Goal: Information Seeking & Learning: Find specific fact

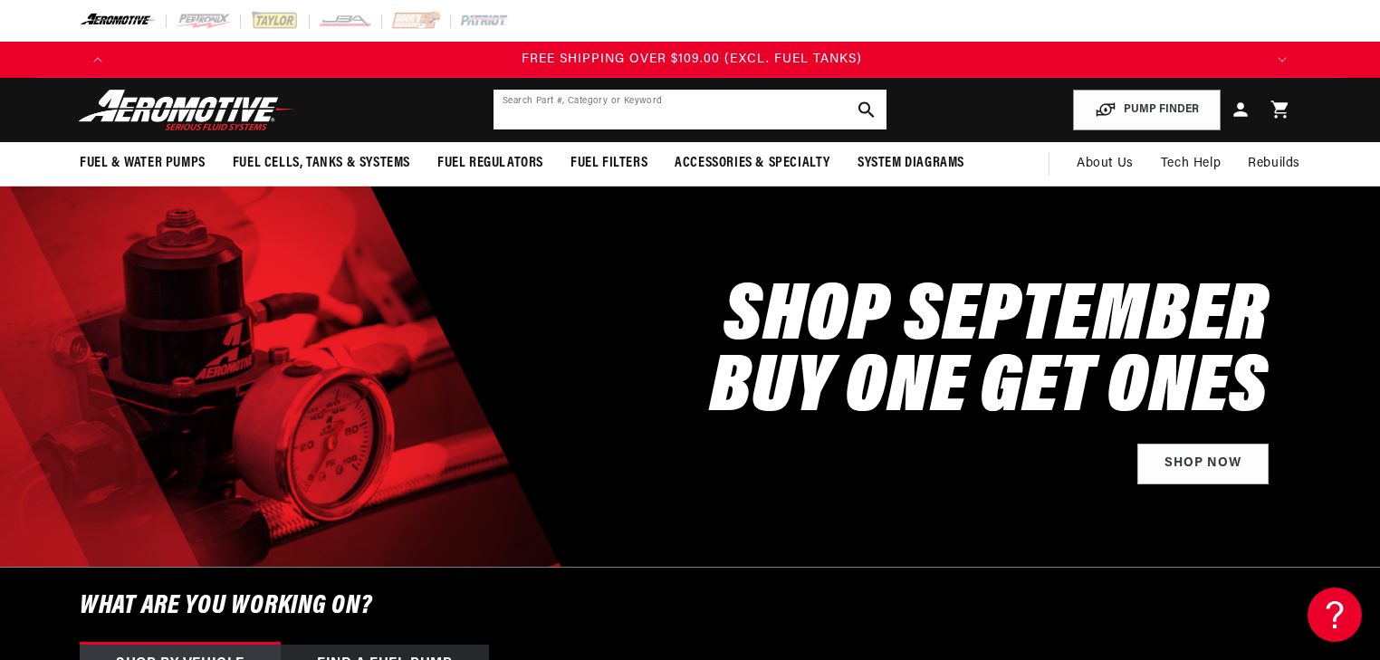
scroll to position [0, 3444]
click at [580, 114] on input "text" at bounding box center [689, 110] width 393 height 40
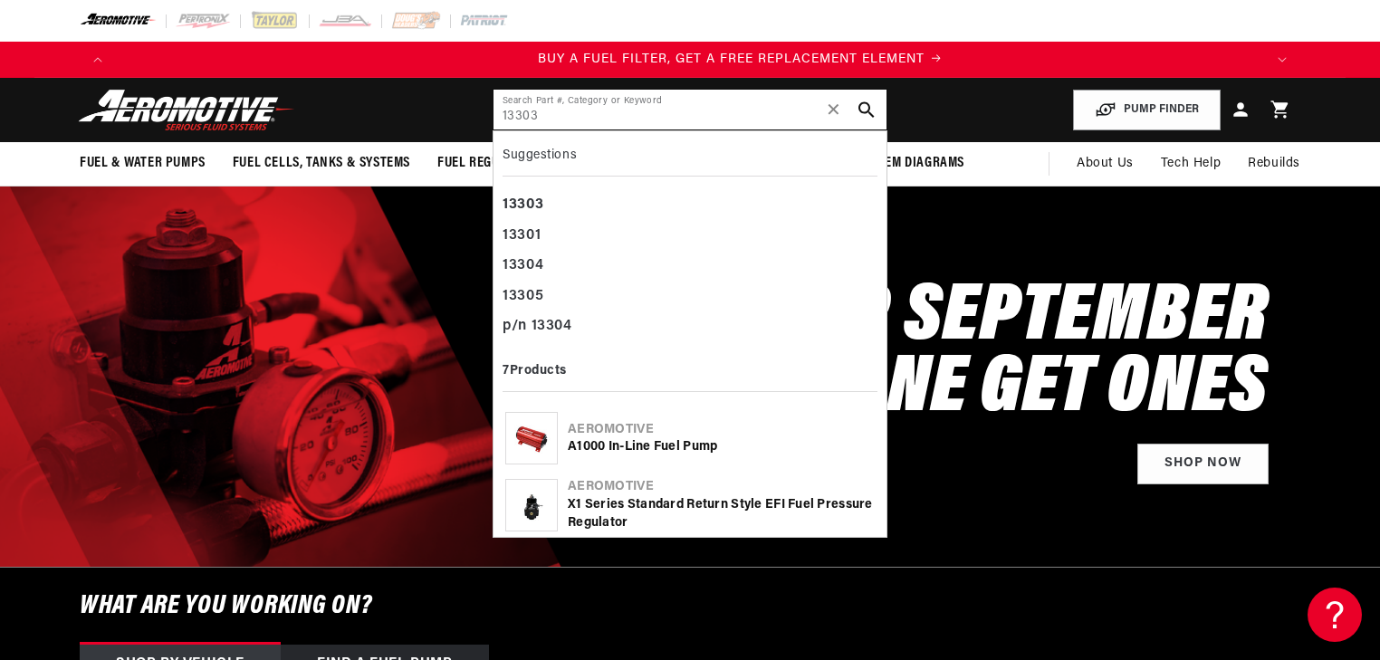
scroll to position [0, 394]
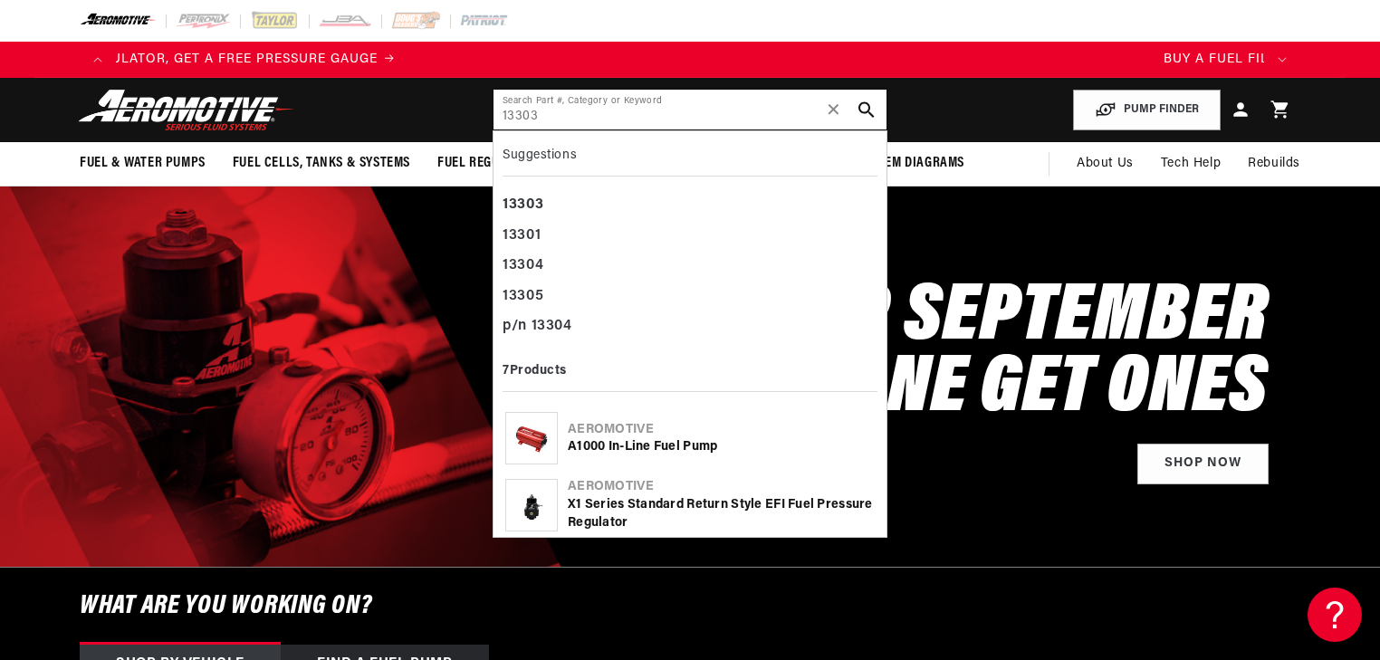
type input "13303"
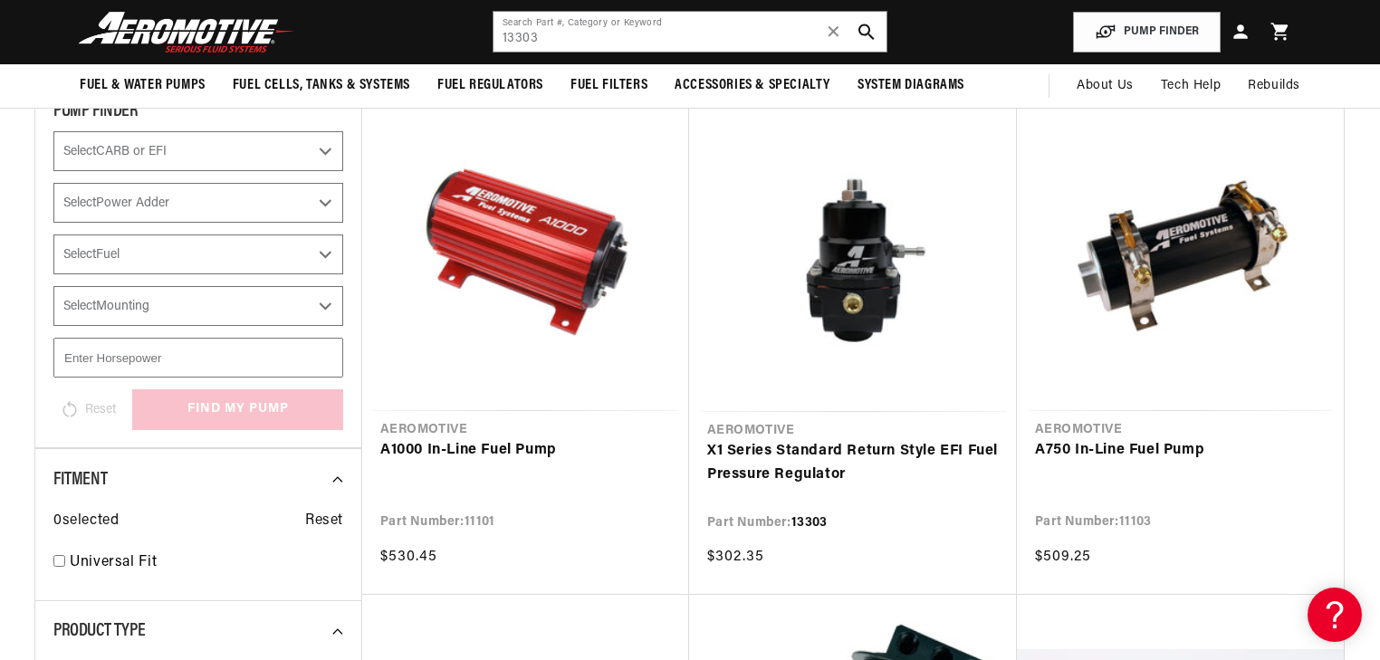
scroll to position [217, 0]
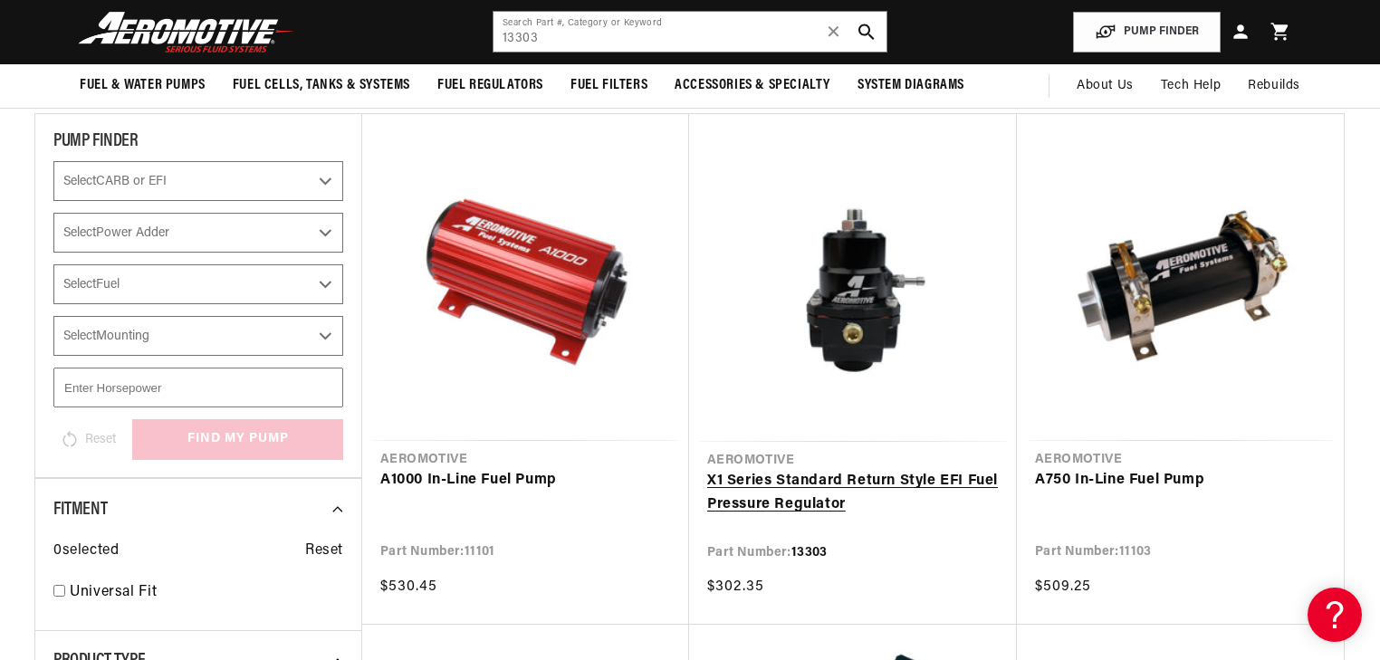
click at [841, 470] on link "X1 Series Standard Return Style EFI Fuel Pressure Regulator" at bounding box center [853, 493] width 292 height 46
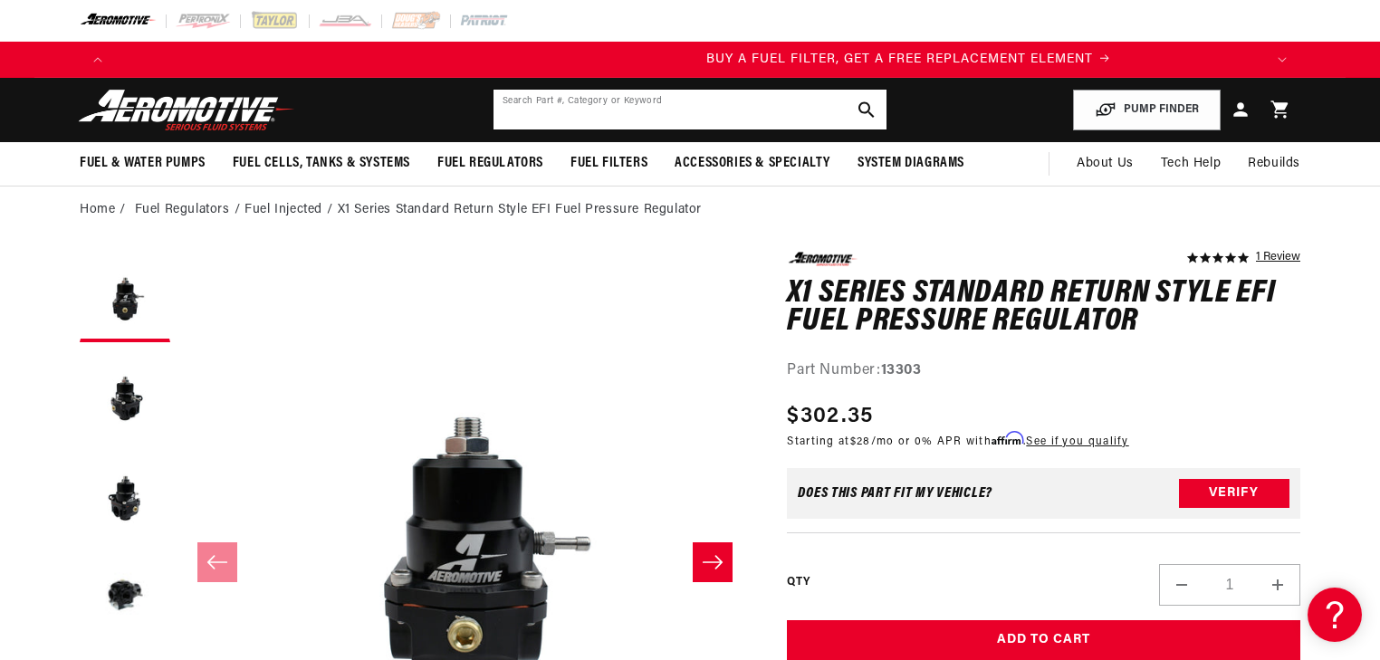
click at [692, 100] on input "text" at bounding box center [689, 110] width 393 height 40
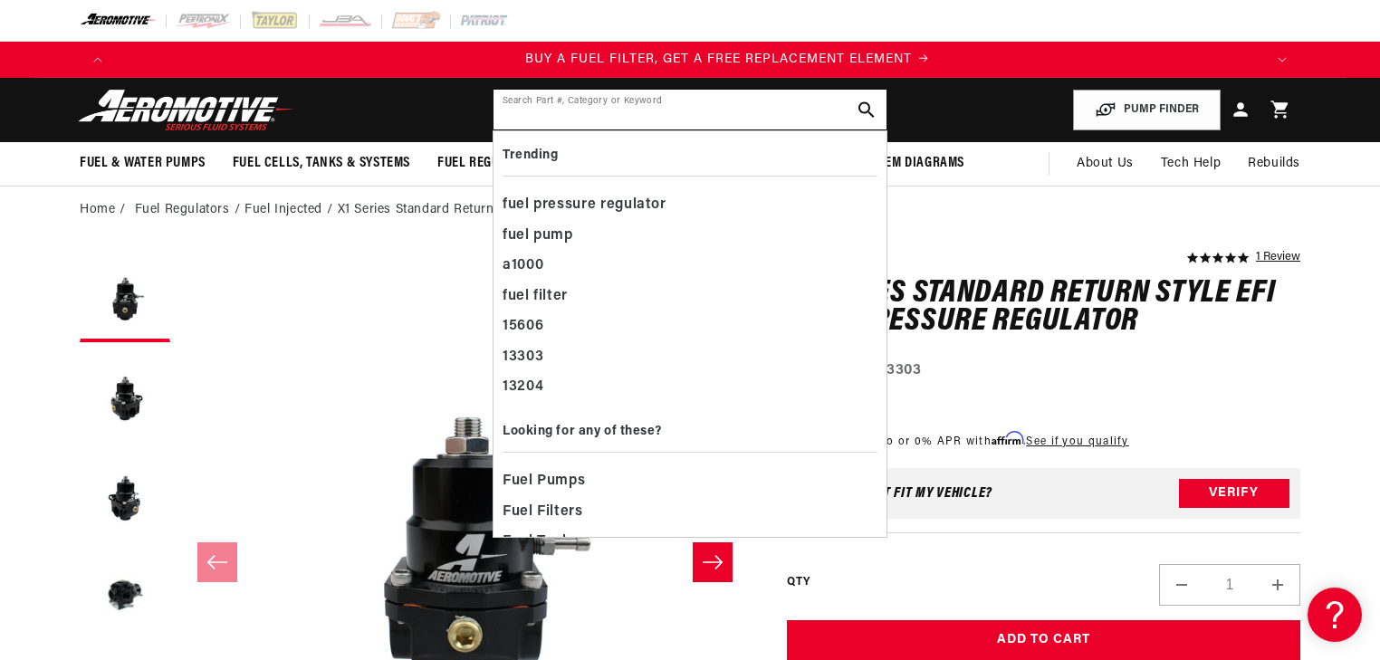
scroll to position [0, 1148]
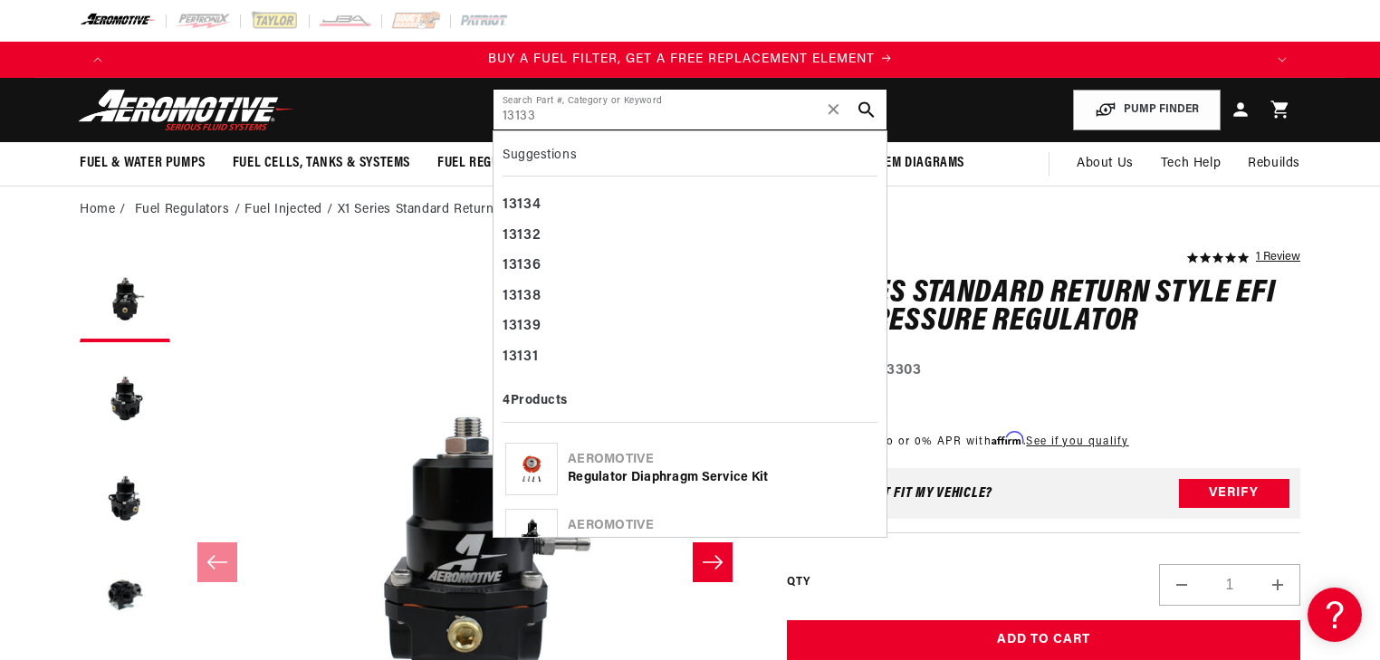
type input "13133"
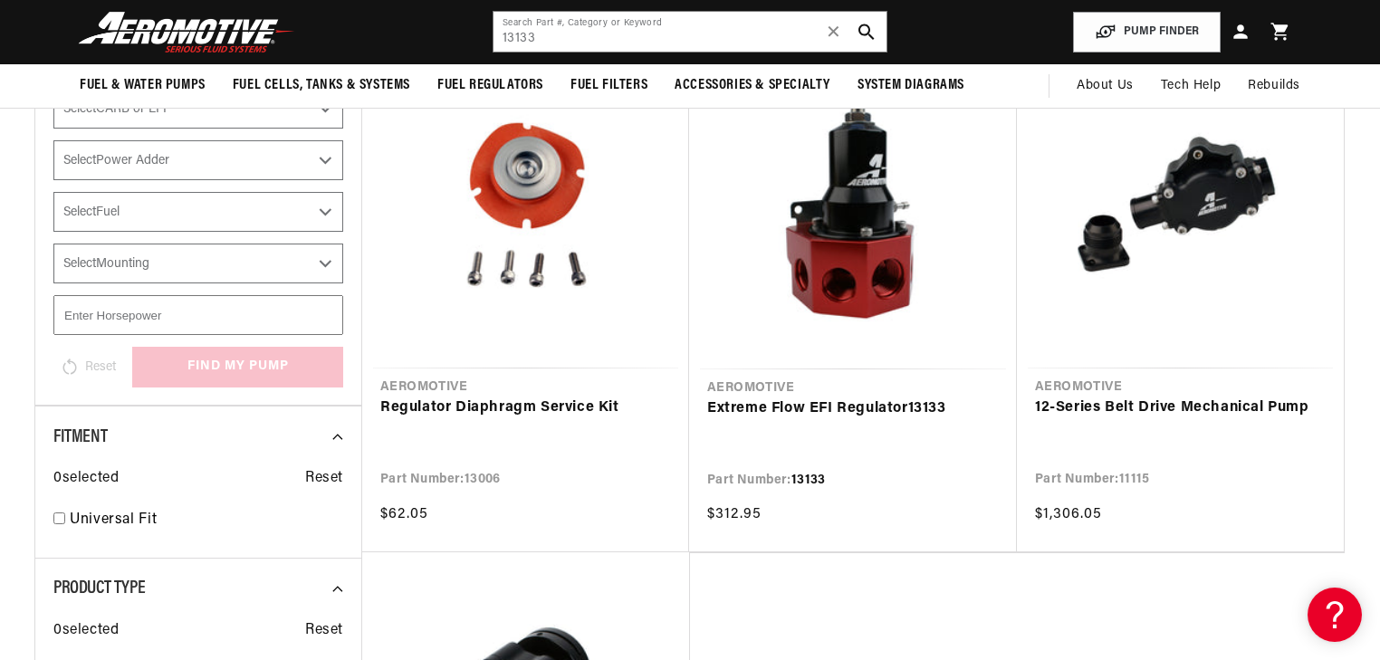
scroll to position [0, 1148]
click at [848, 398] on link "Extreme Flow EFI Regulator 13133" at bounding box center [853, 410] width 292 height 24
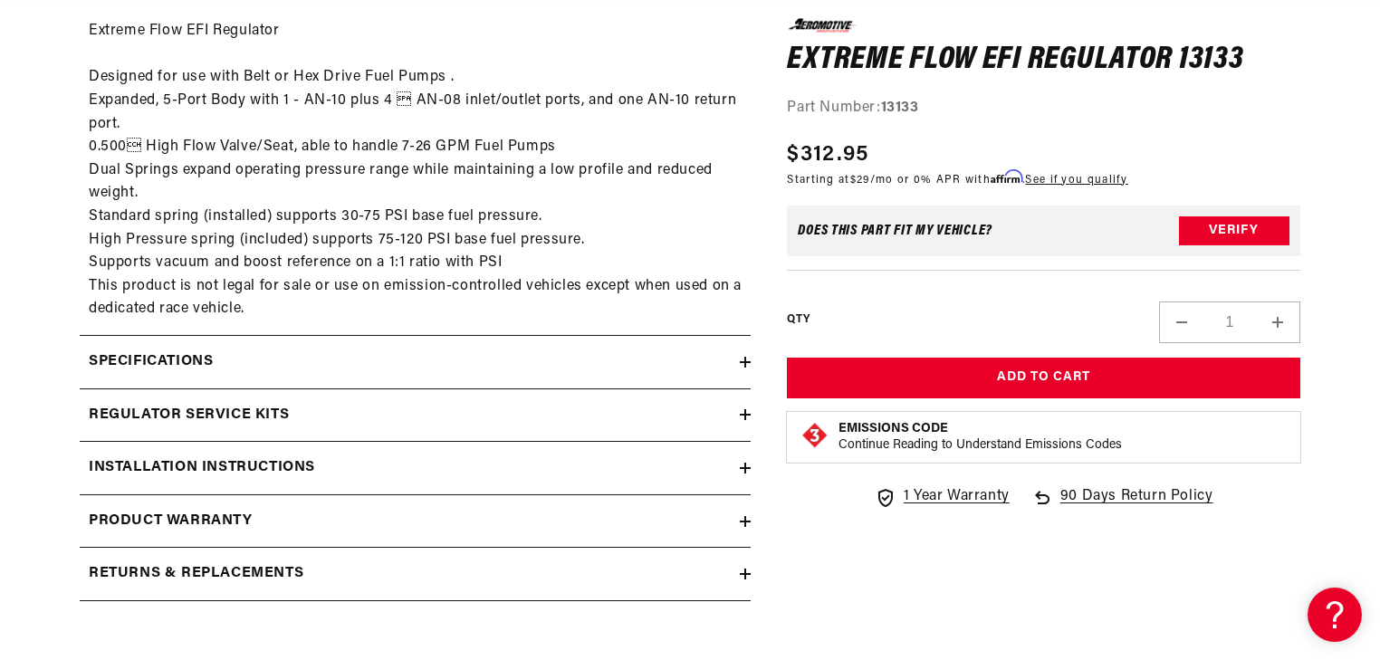
scroll to position [0, 2296]
drag, startPoint x: 40, startPoint y: 366, endPoint x: 29, endPoint y: 500, distance: 134.5
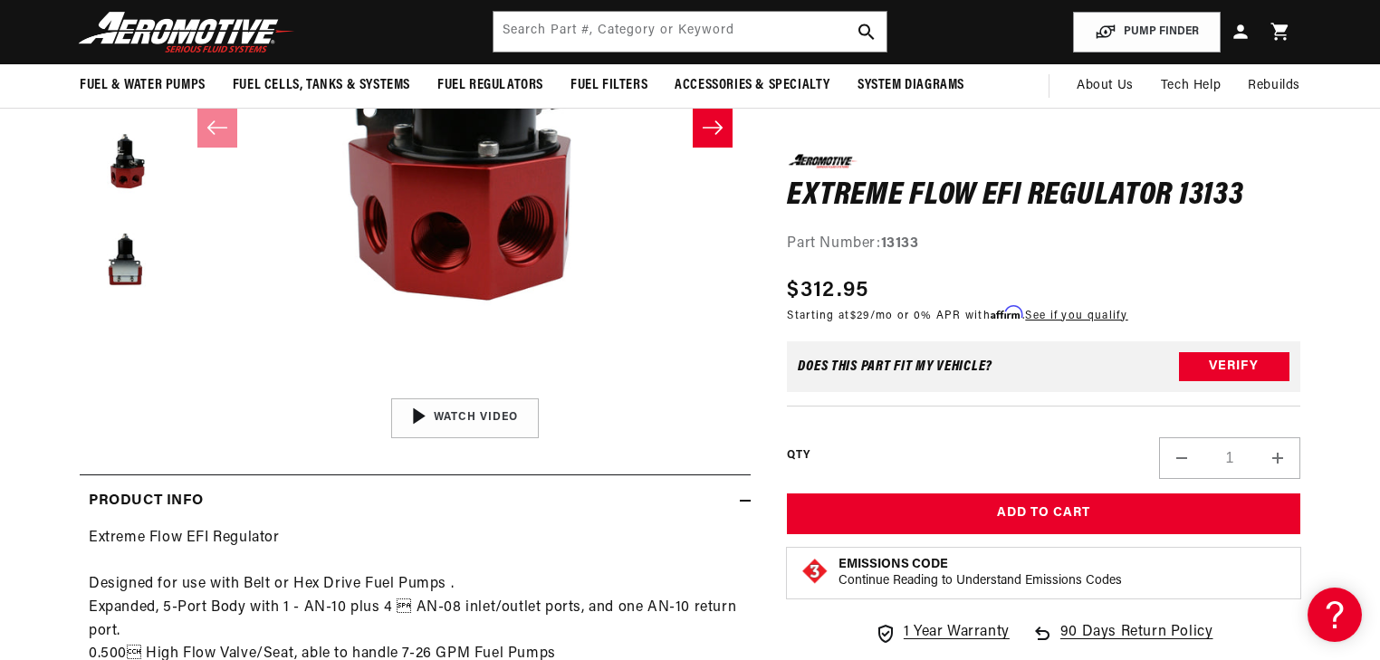
scroll to position [0, 3444]
click at [608, 44] on input "text" at bounding box center [689, 32] width 393 height 40
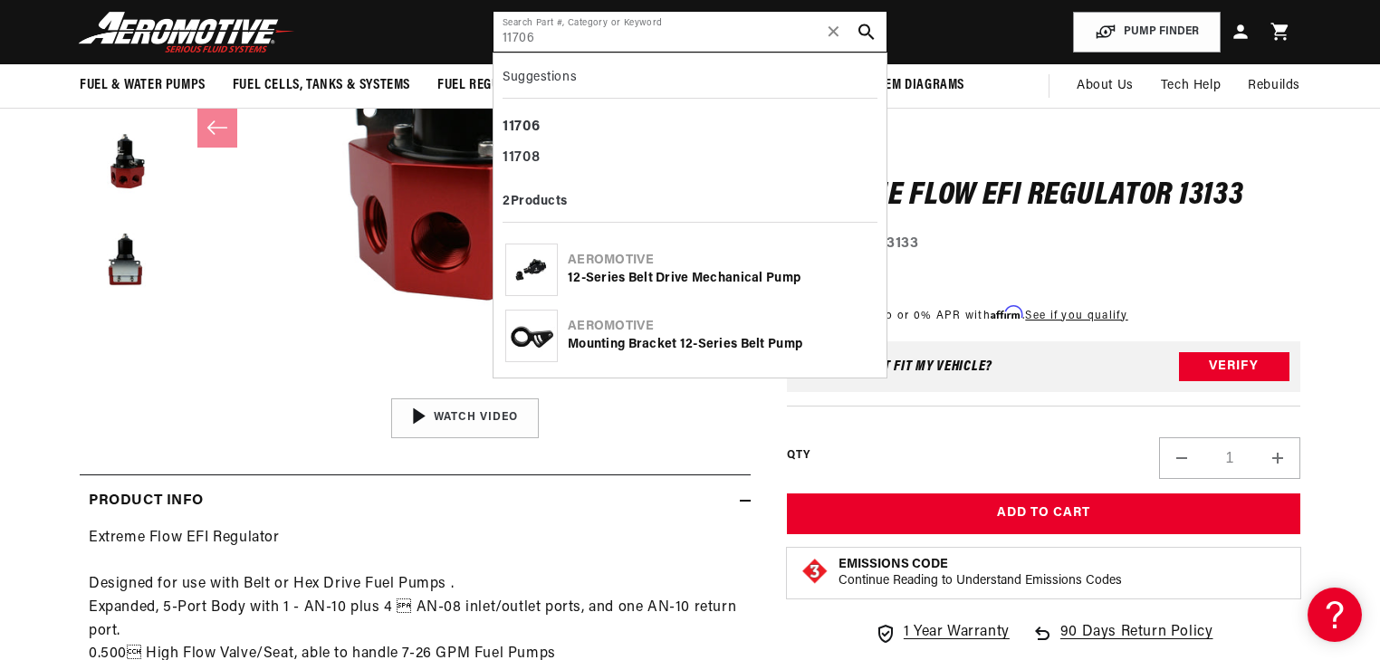
type input "11706"
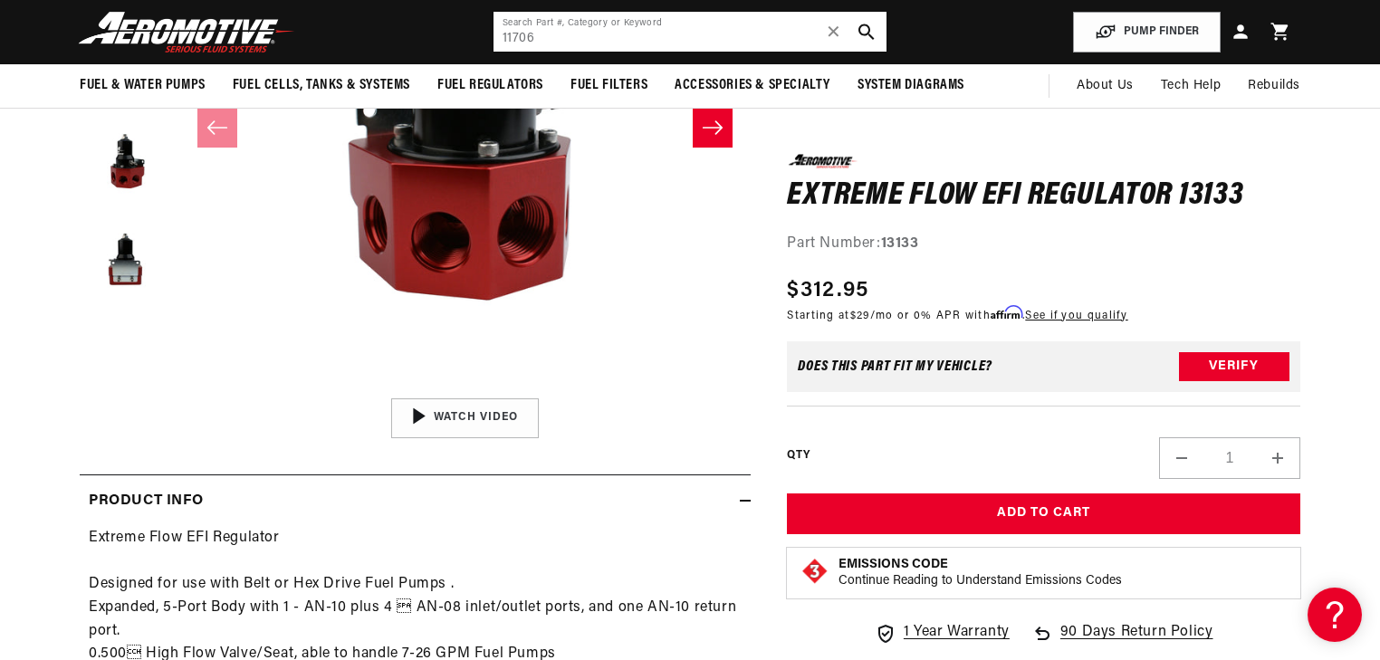
scroll to position [0, 1029]
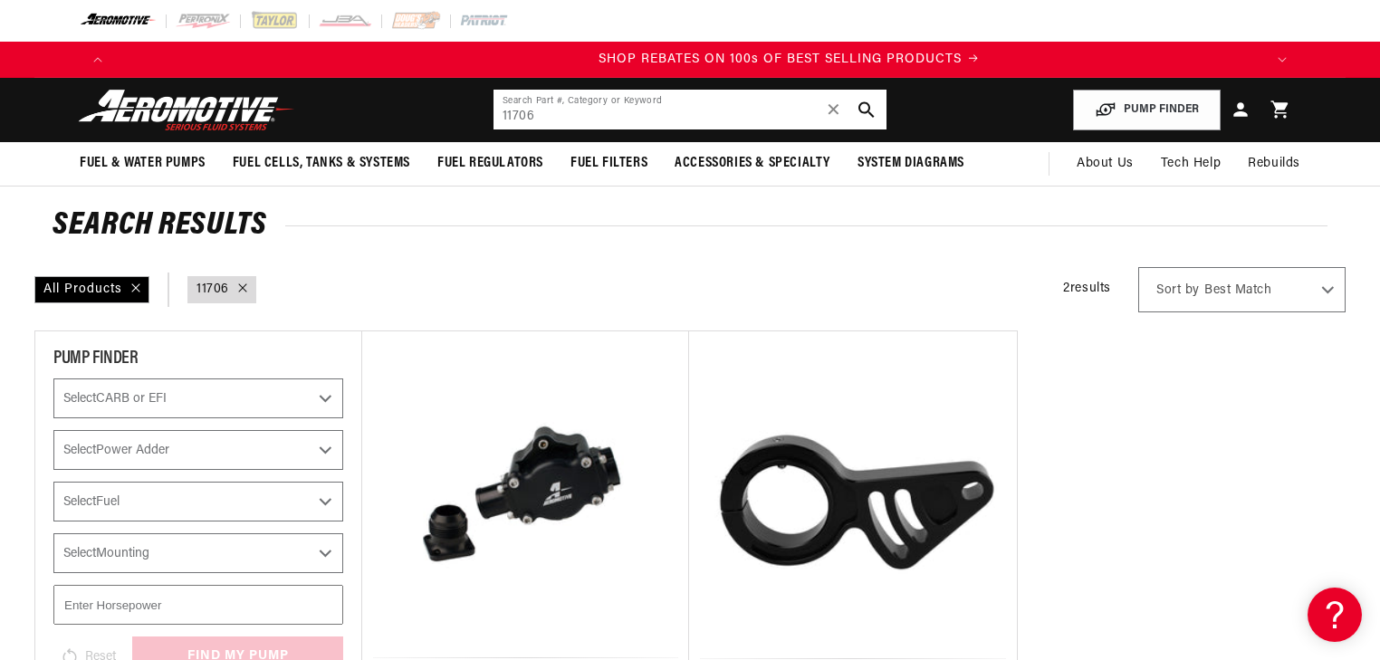
drag, startPoint x: 541, startPoint y: 134, endPoint x: 463, endPoint y: 134, distance: 77.9
click at [463, 134] on header "Fuel & Water Pumps Back In-Tank In-Line Fuel Pumps" at bounding box center [689, 110] width 1311 height 64
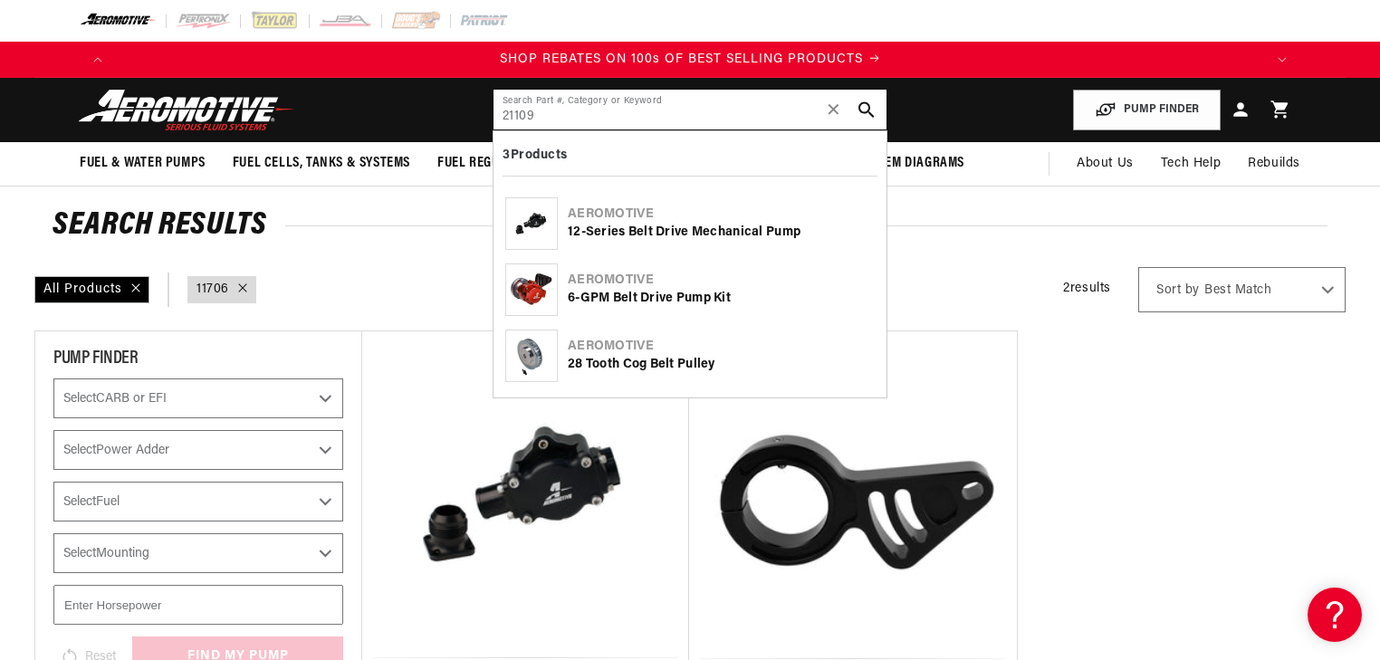
type input "21109"
click at [656, 357] on div "28 Tooth Cog Belt Pulley" at bounding box center [721, 365] width 307 height 18
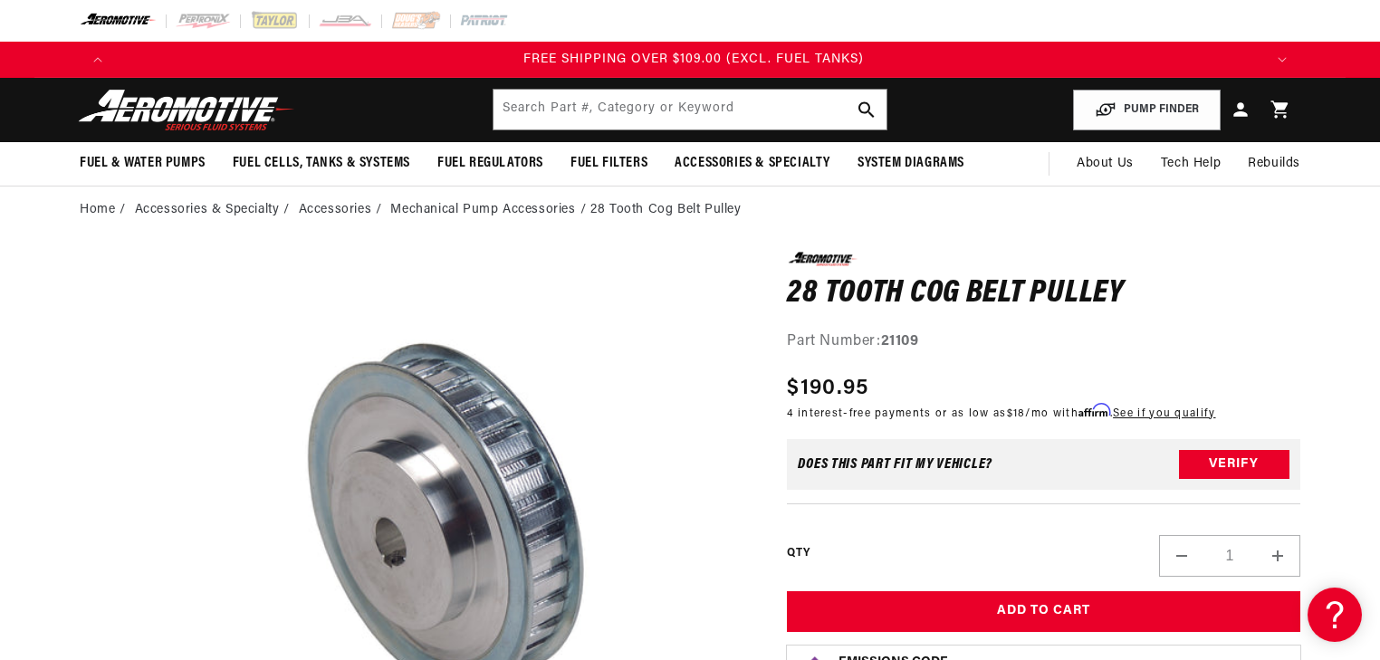
scroll to position [0, 3444]
click at [554, 113] on input "text" at bounding box center [689, 110] width 393 height 40
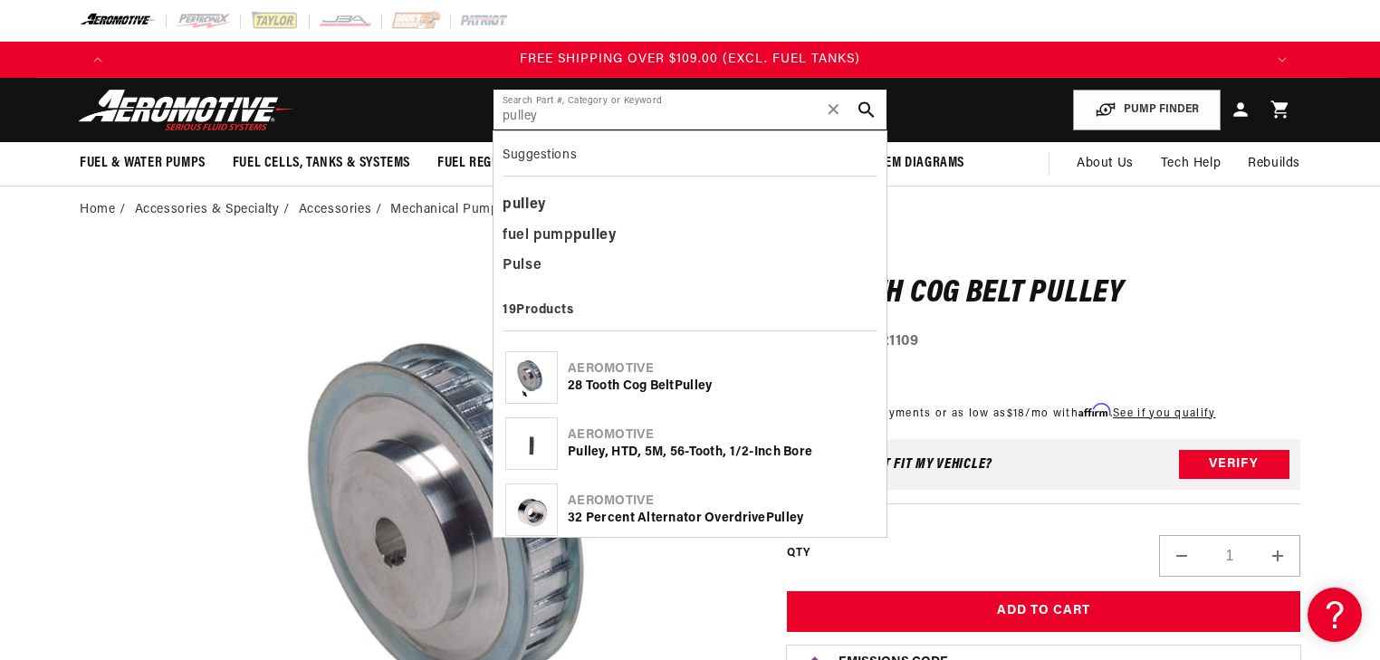
type input "pulley"
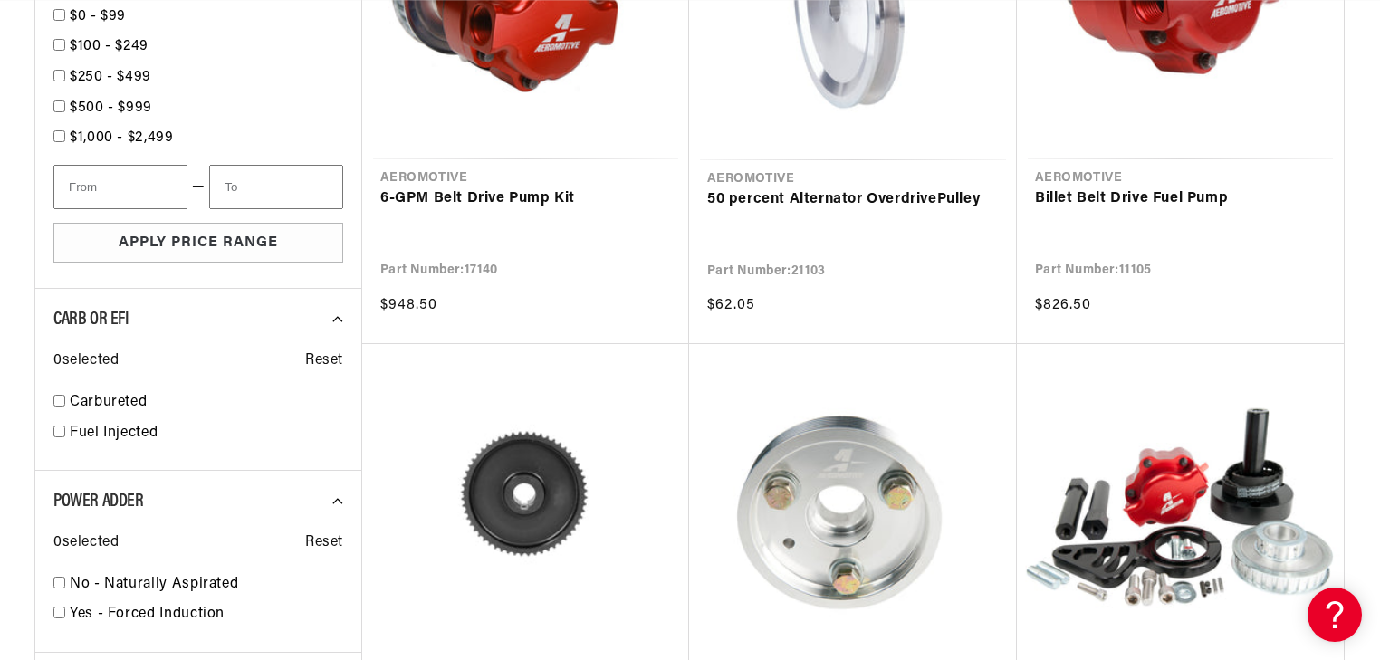
scroll to position [1594, 0]
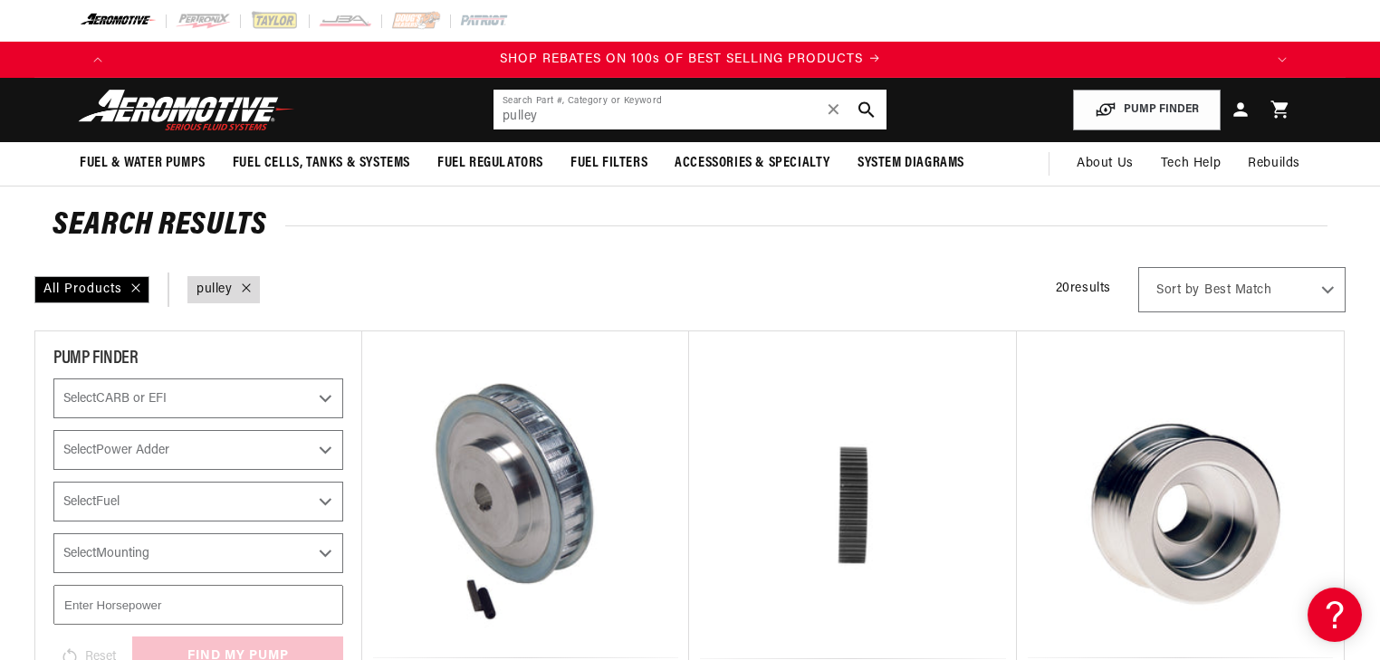
click at [504, 116] on input "pulley" at bounding box center [689, 110] width 393 height 40
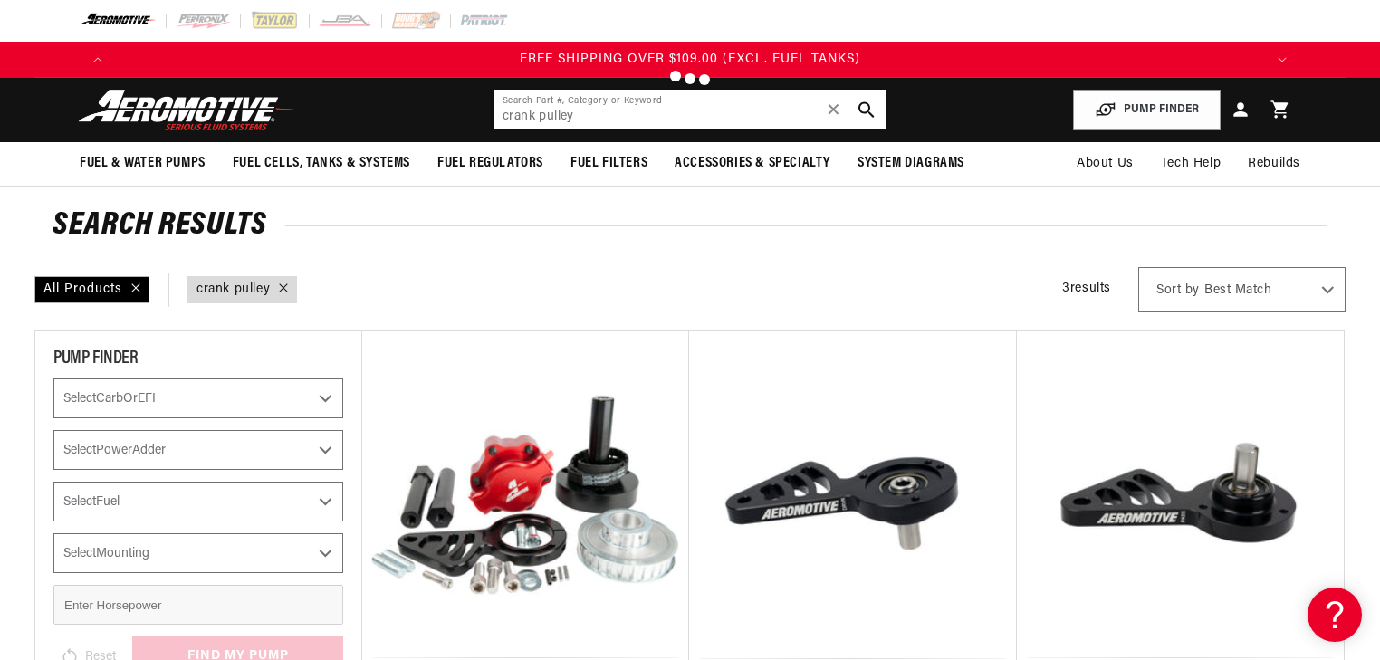
type input "pulley"
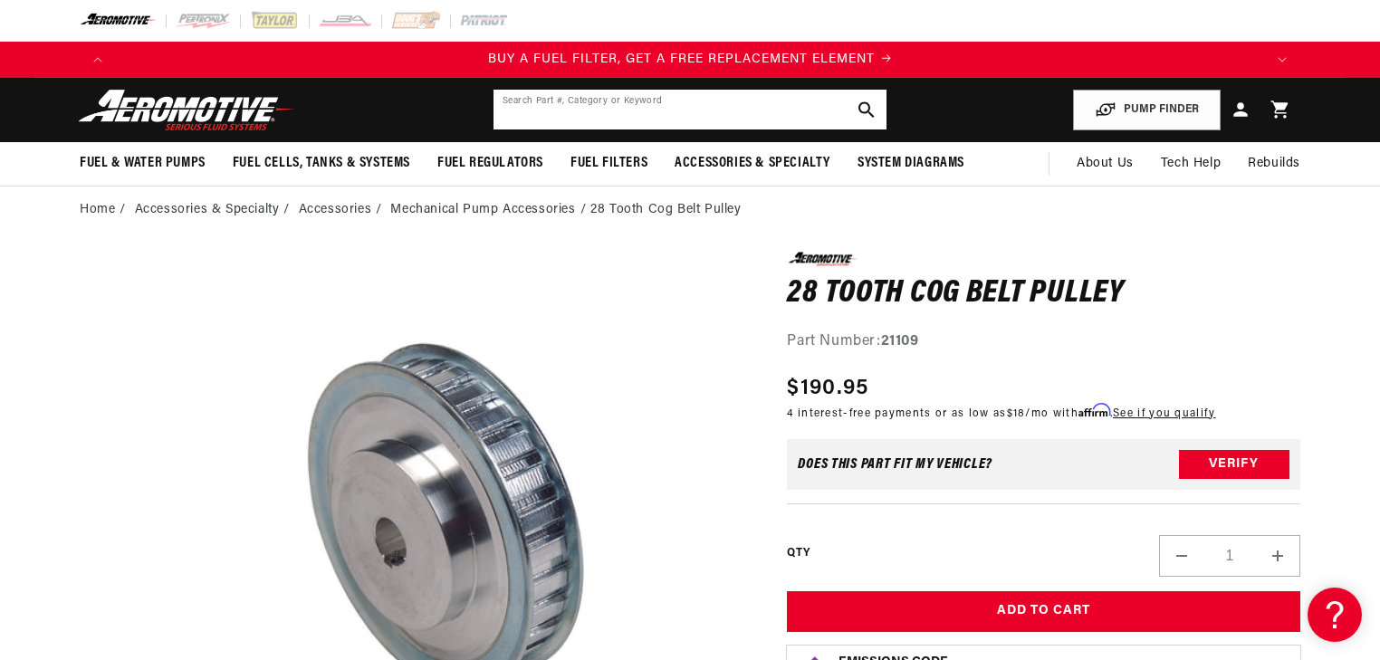
click at [541, 114] on input "text" at bounding box center [689, 110] width 393 height 40
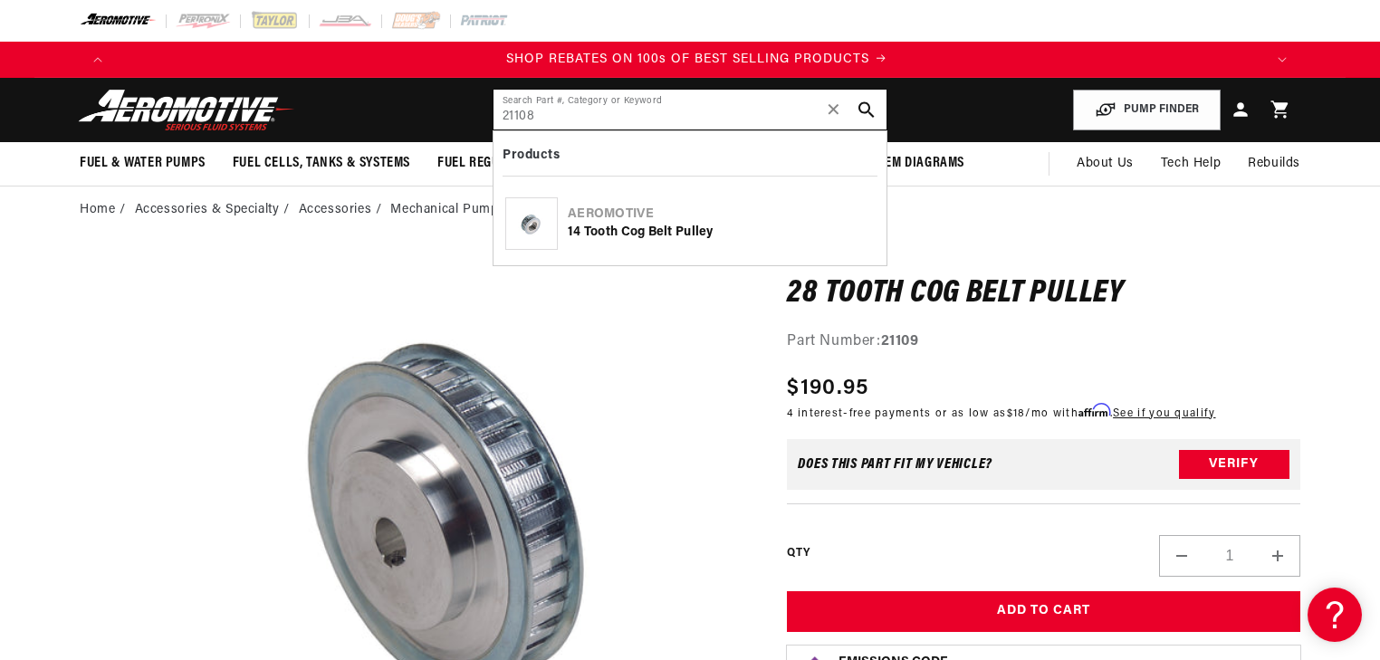
type input "21108"
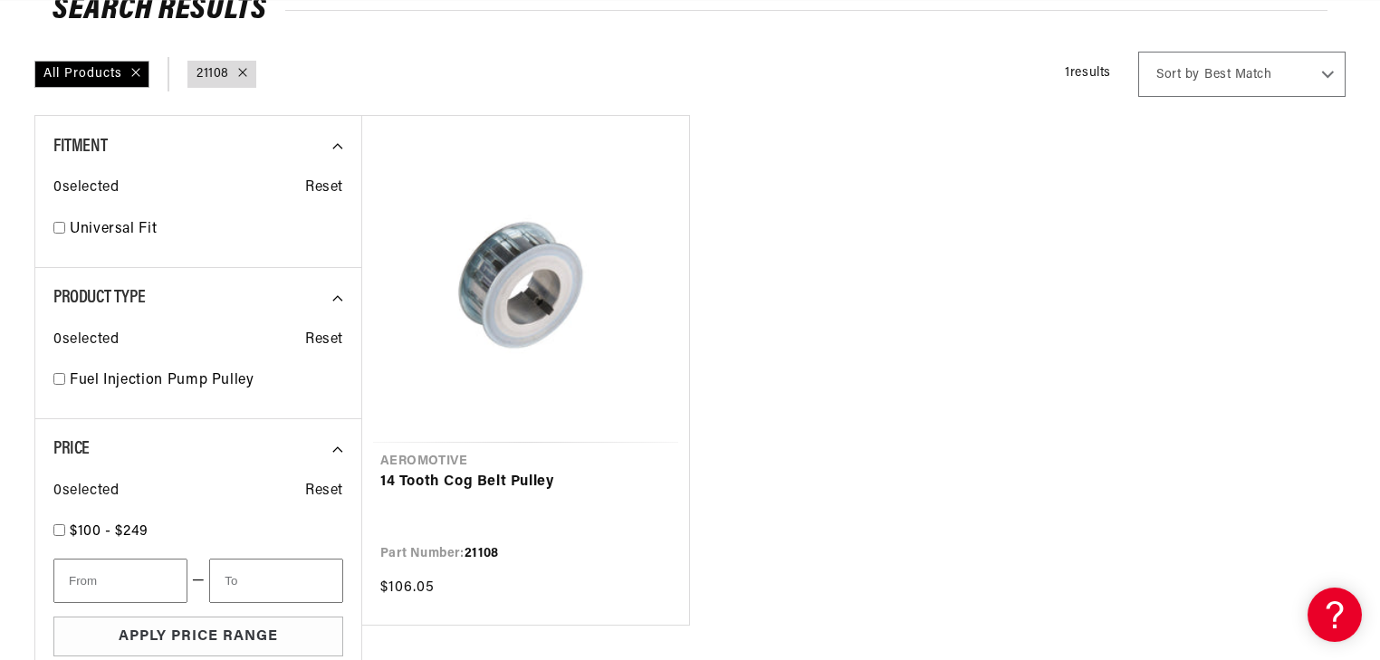
scroll to position [217, 0]
click at [506, 469] on link "14 Tooth Cog Belt Pulley" at bounding box center [525, 481] width 291 height 24
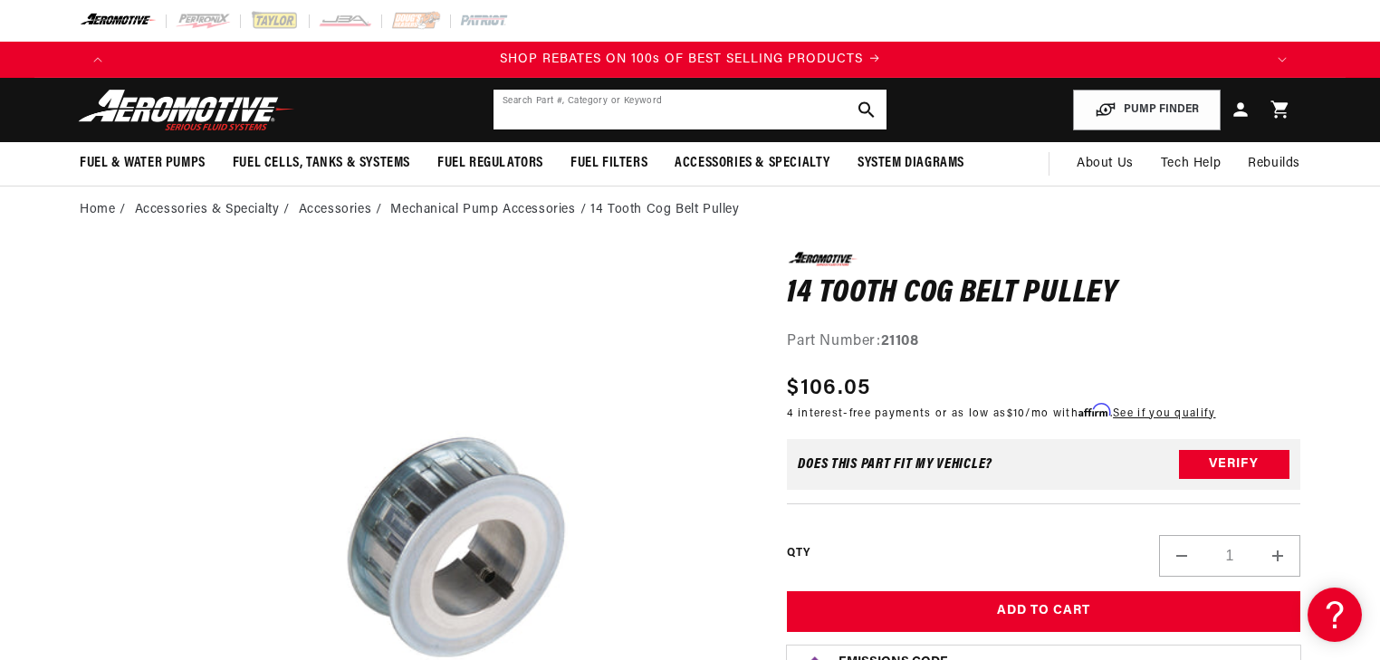
click at [617, 113] on input "text" at bounding box center [689, 110] width 393 height 40
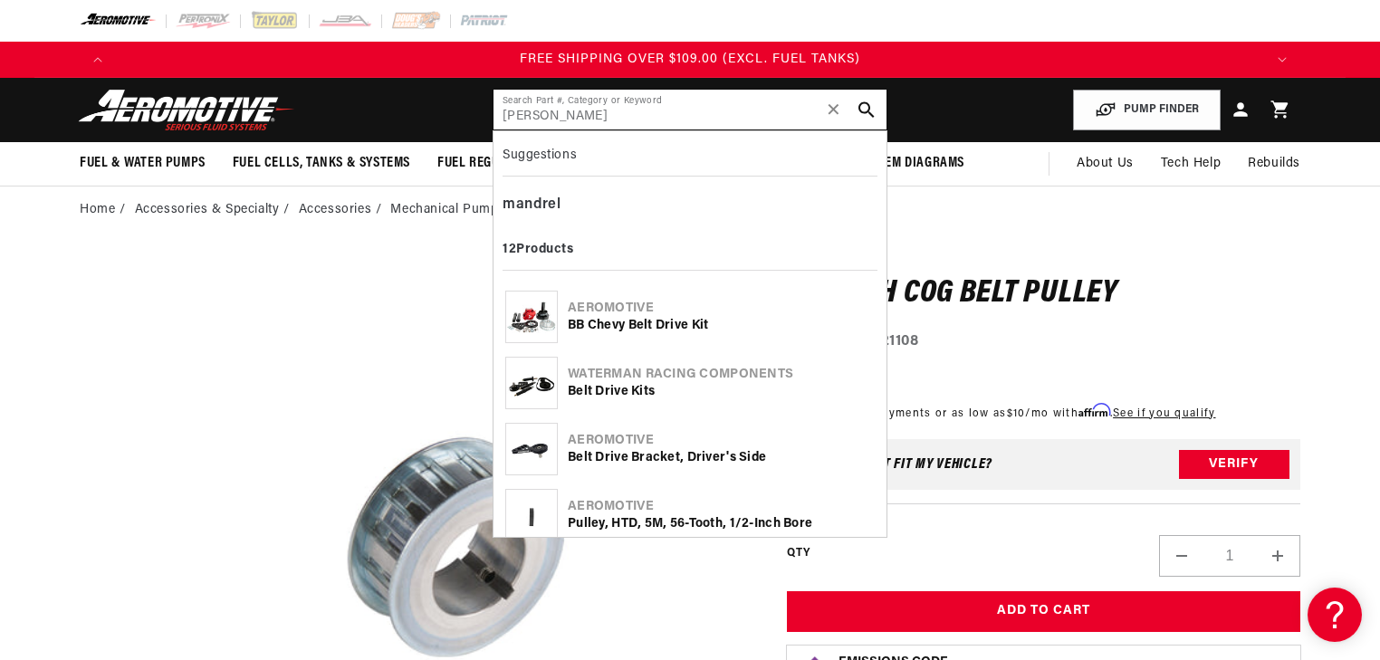
type input "mandrell"
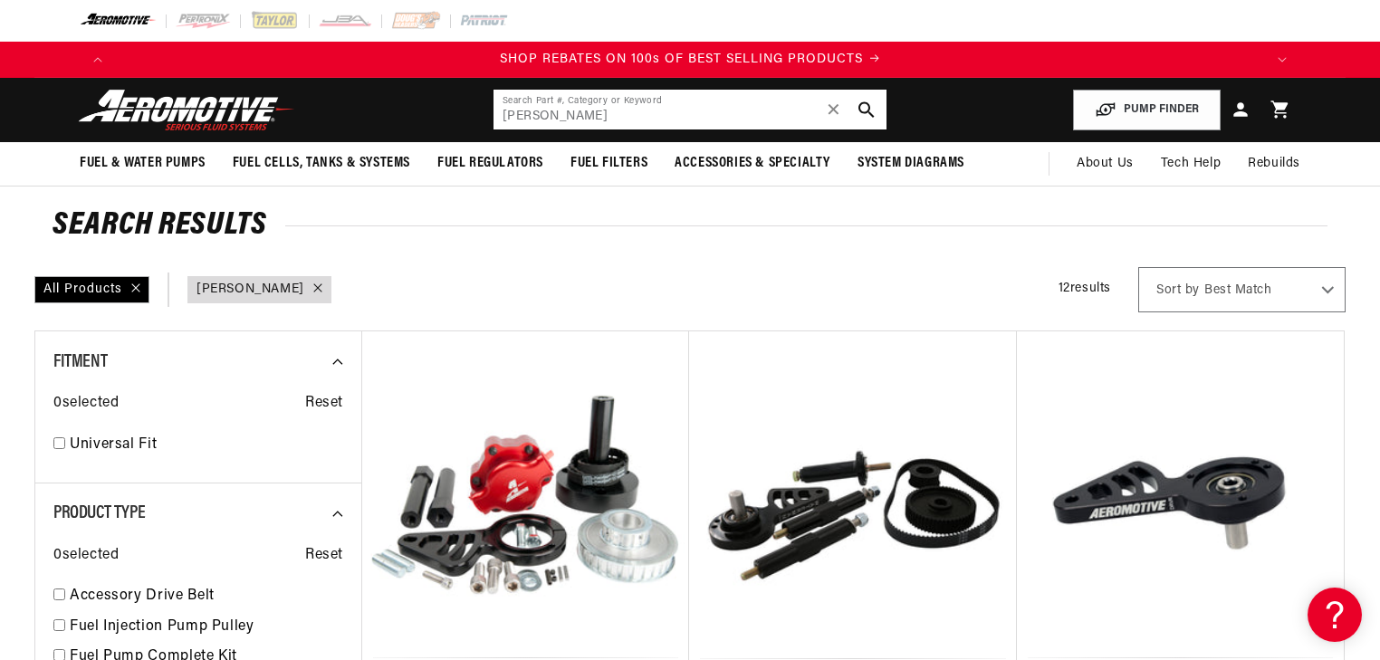
click at [586, 116] on input "[PERSON_NAME]" at bounding box center [689, 110] width 393 height 40
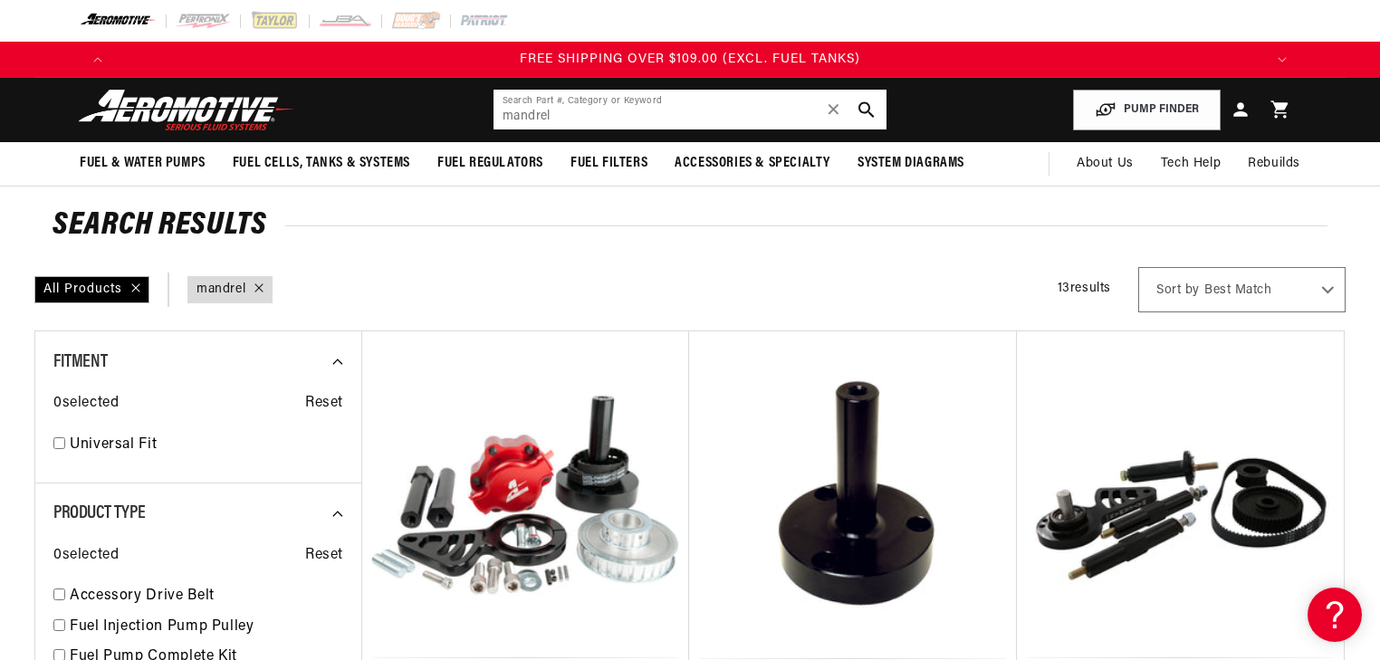
drag, startPoint x: 577, startPoint y: 114, endPoint x: 493, endPoint y: 111, distance: 84.3
click at [493, 111] on input "mandrel" at bounding box center [689, 110] width 393 height 40
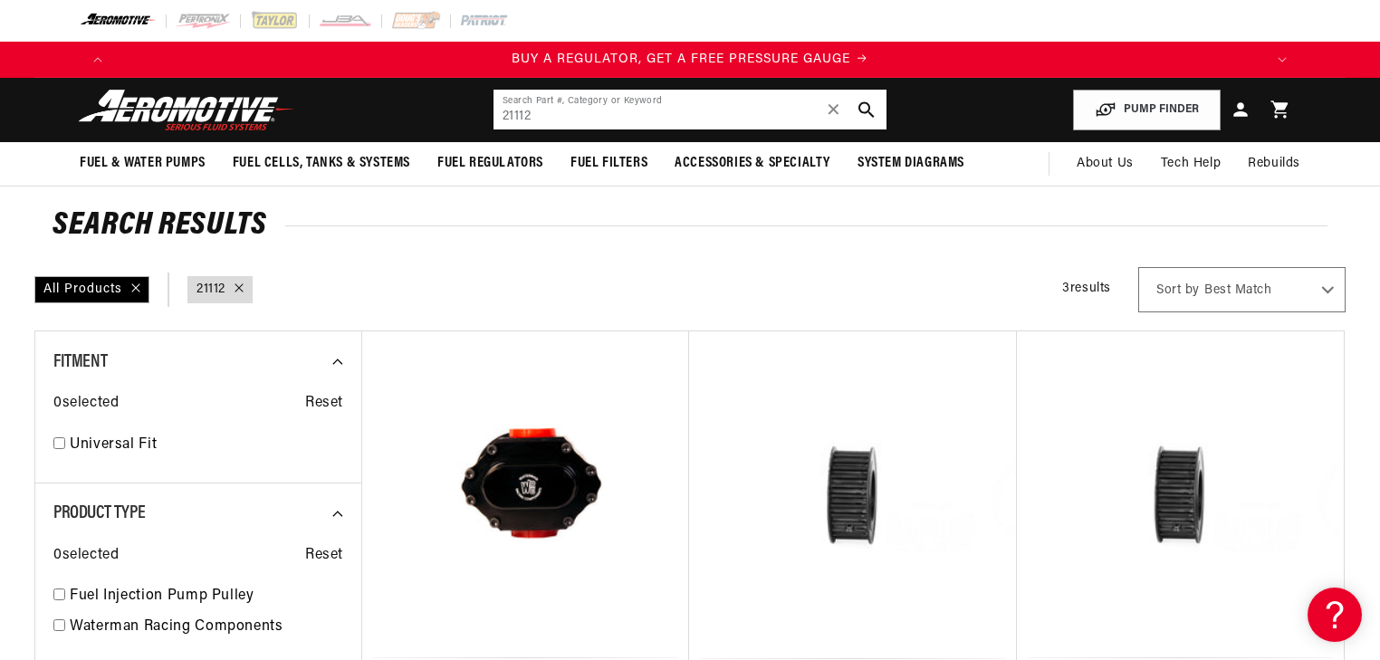
drag, startPoint x: 557, startPoint y: 113, endPoint x: 478, endPoint y: 112, distance: 78.8
click at [479, 113] on header "Fuel & Water Pumps Back In-Tank In-Line Fuel Pumps" at bounding box center [689, 110] width 1311 height 64
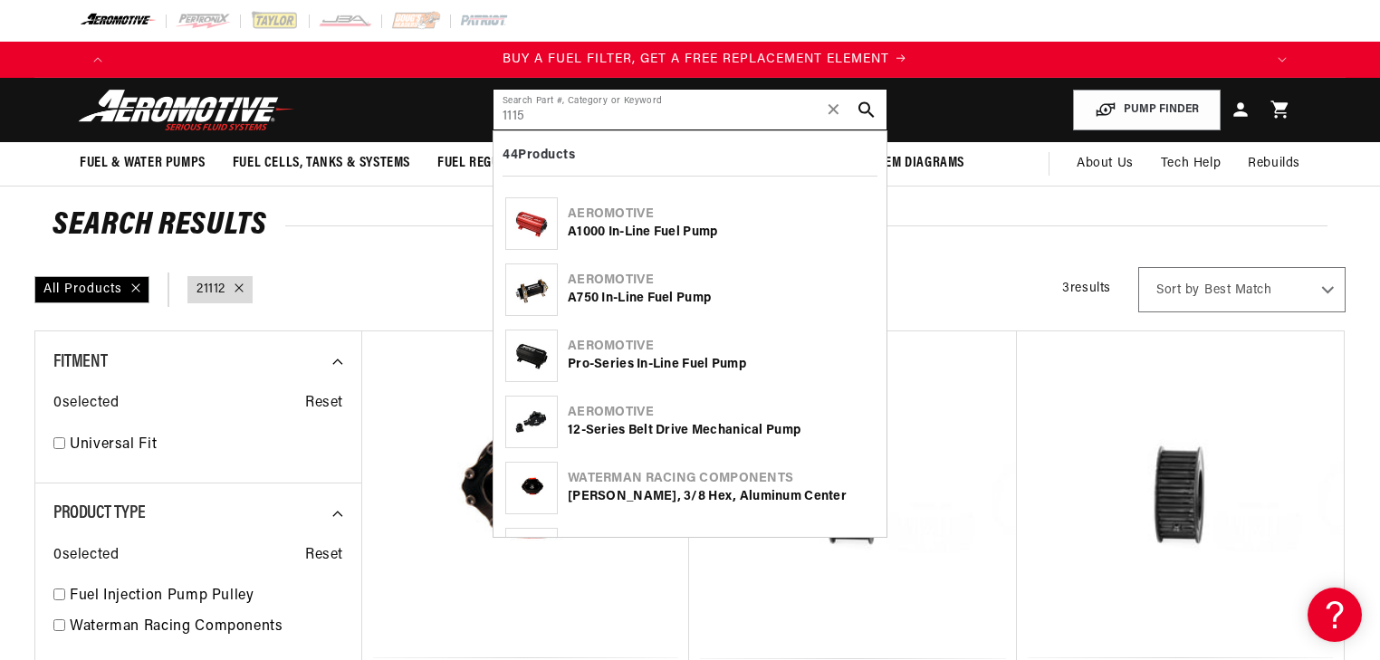
scroll to position [0, 1148]
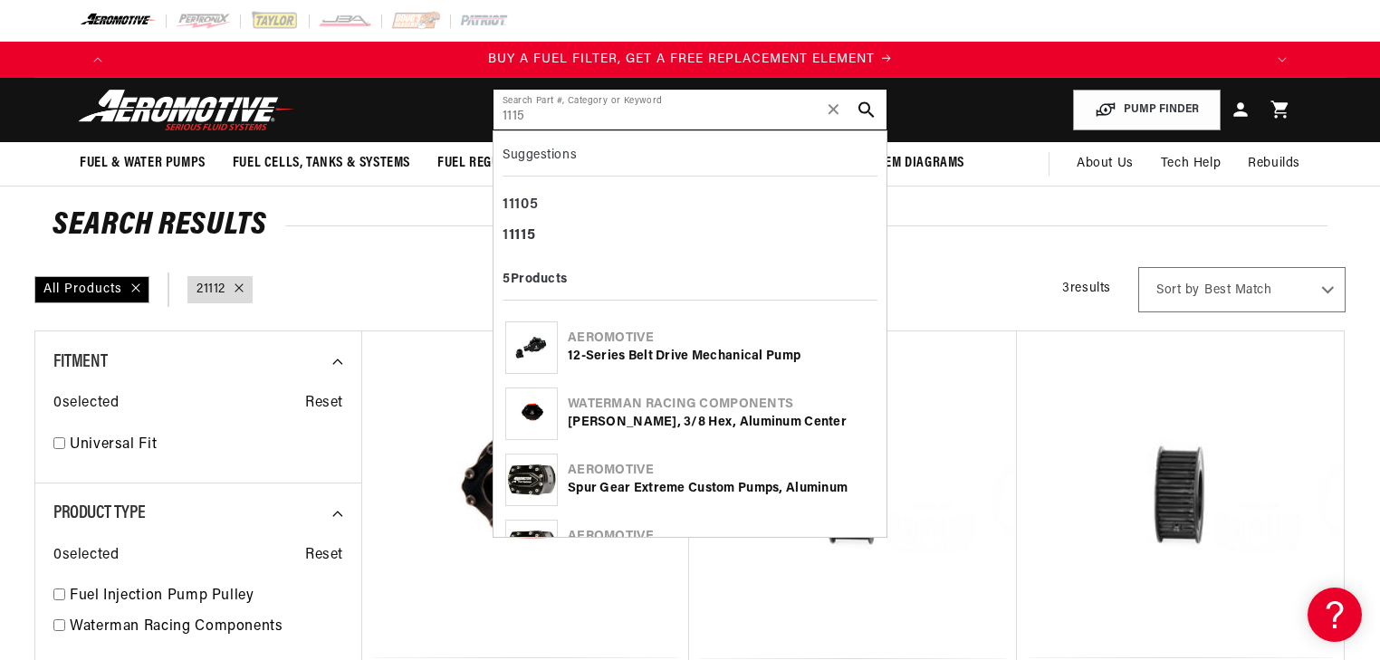
type input "11115"
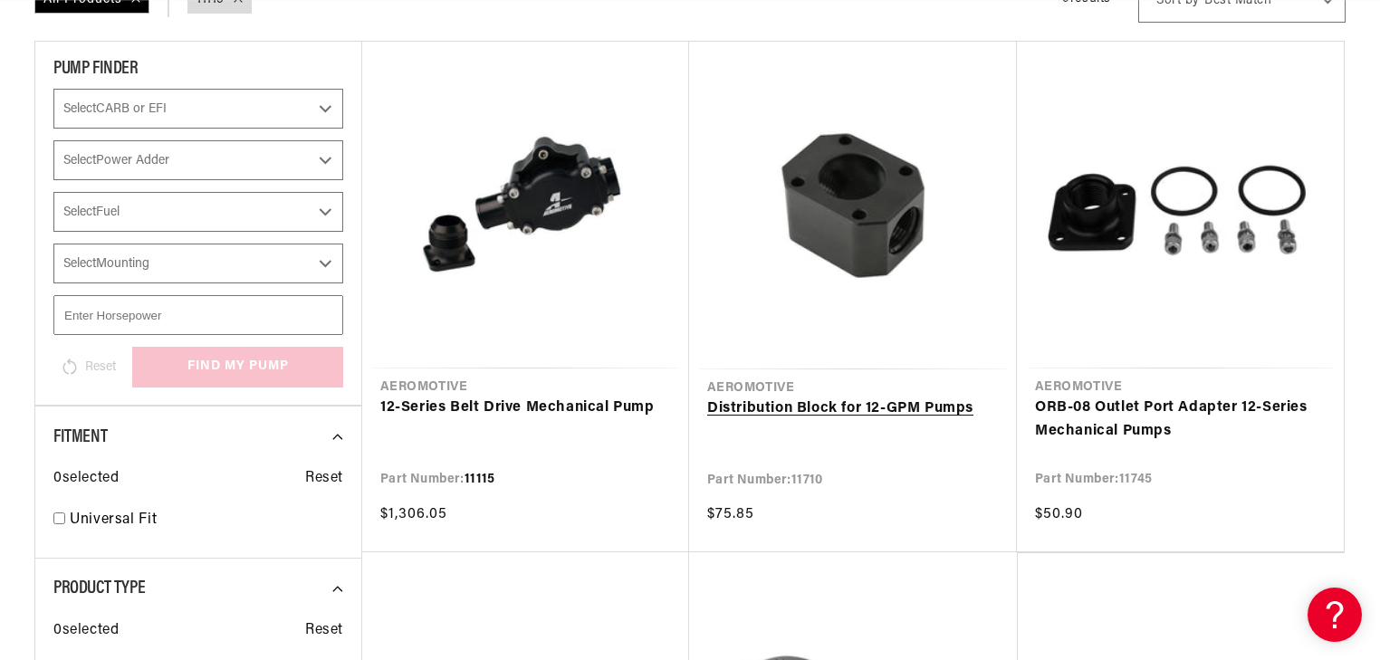
scroll to position [0, 2296]
click at [536, 397] on link "12-Series Belt Drive Mechanical Pump" at bounding box center [525, 409] width 291 height 24
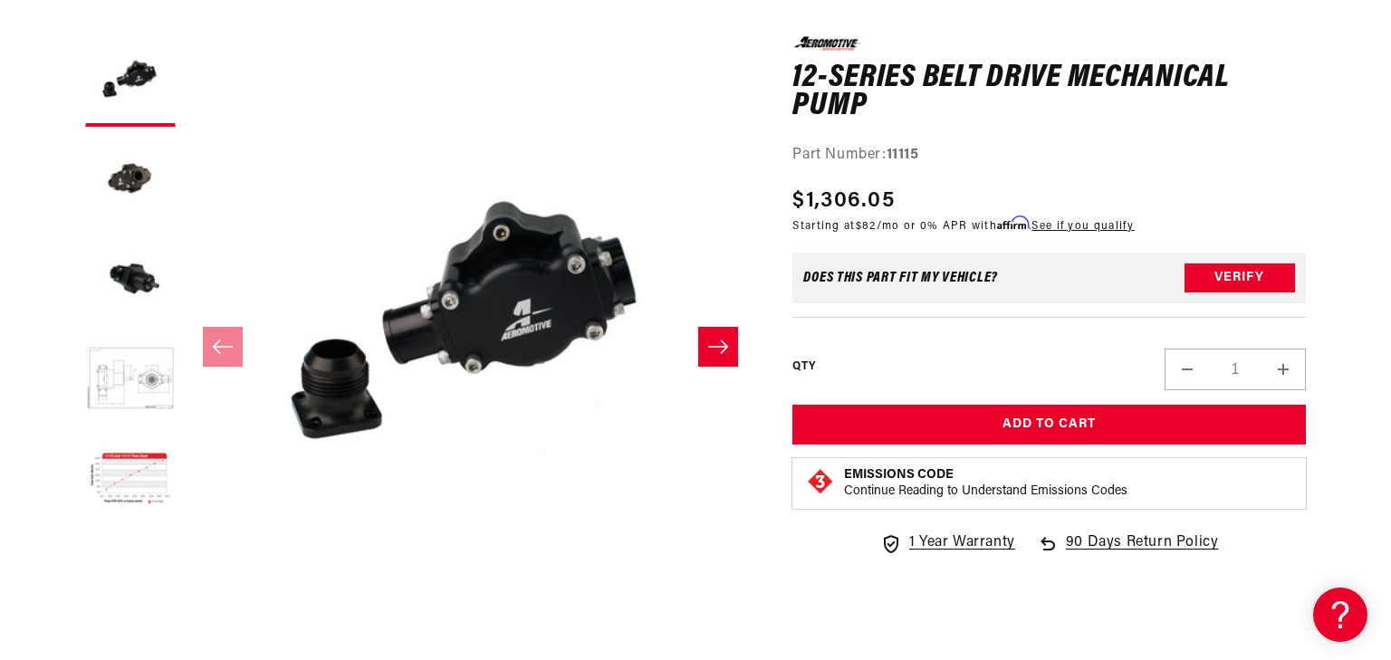
scroll to position [217, 0]
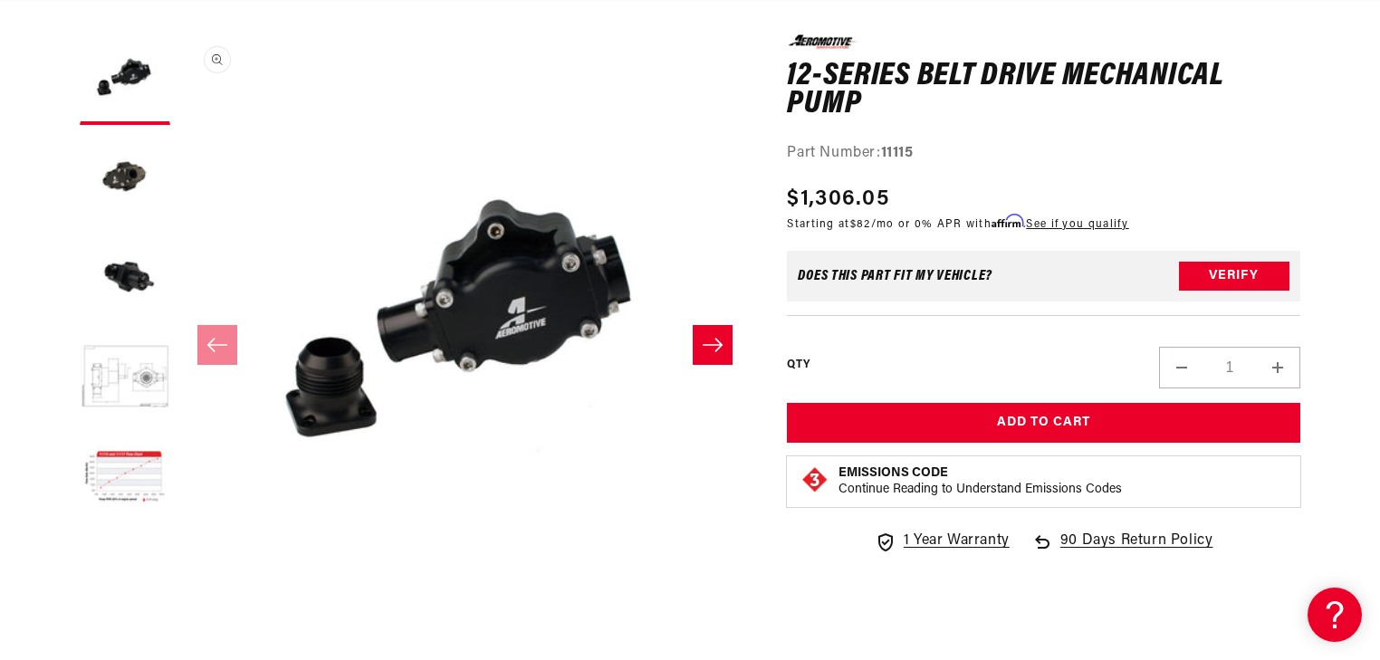
click at [179, 607] on button "Open media 1 in modal" at bounding box center [179, 607] width 0 height 0
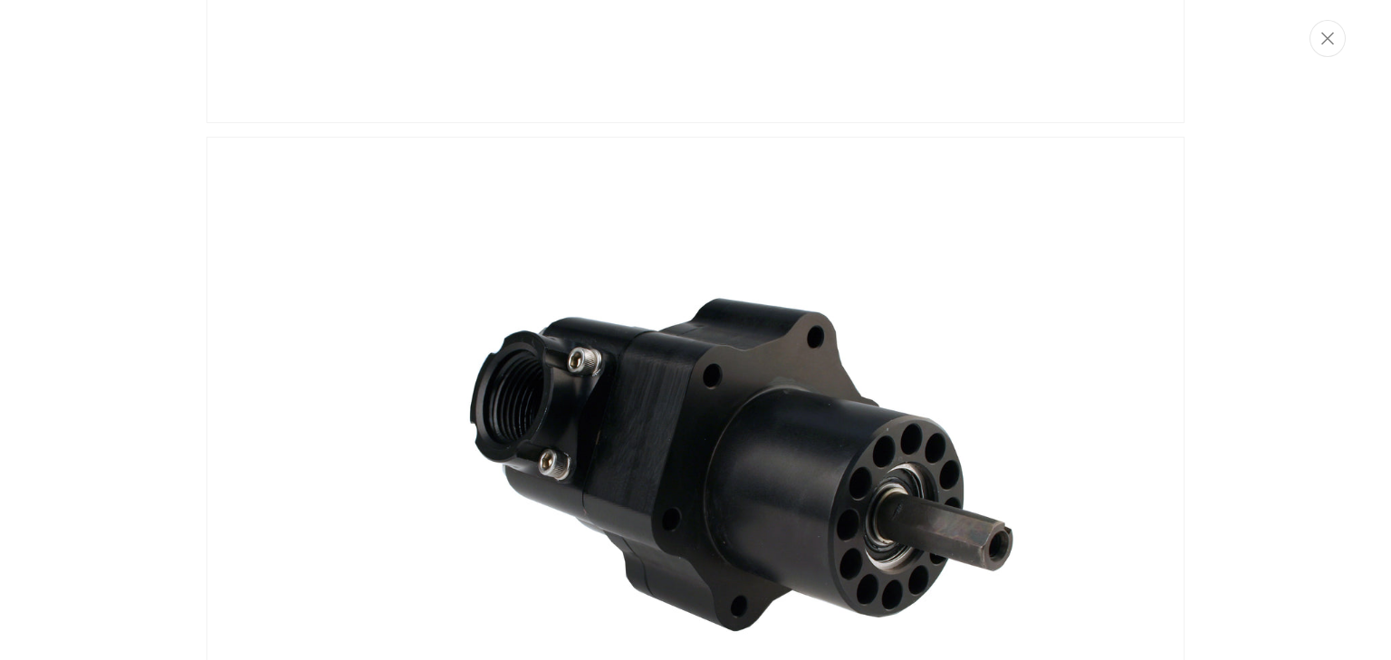
scroll to position [0, 0]
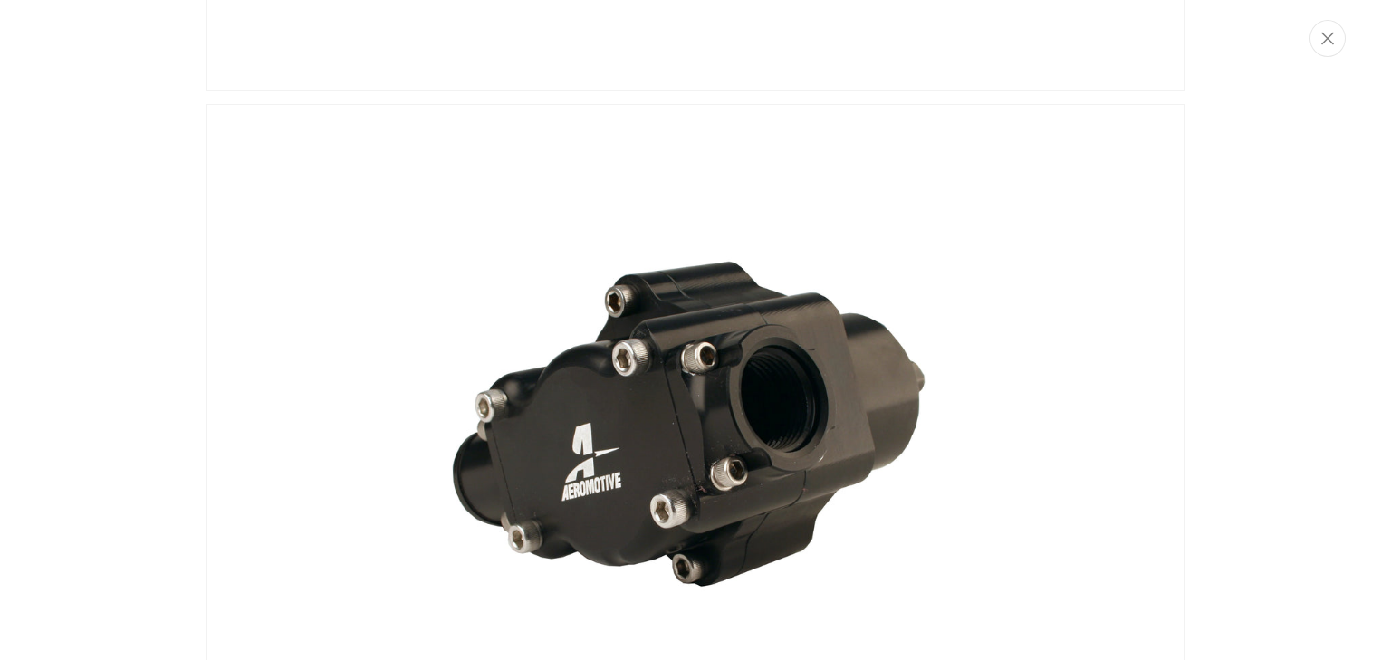
click at [1234, 337] on div "Media gallery" at bounding box center [695, 330] width 1391 height 660
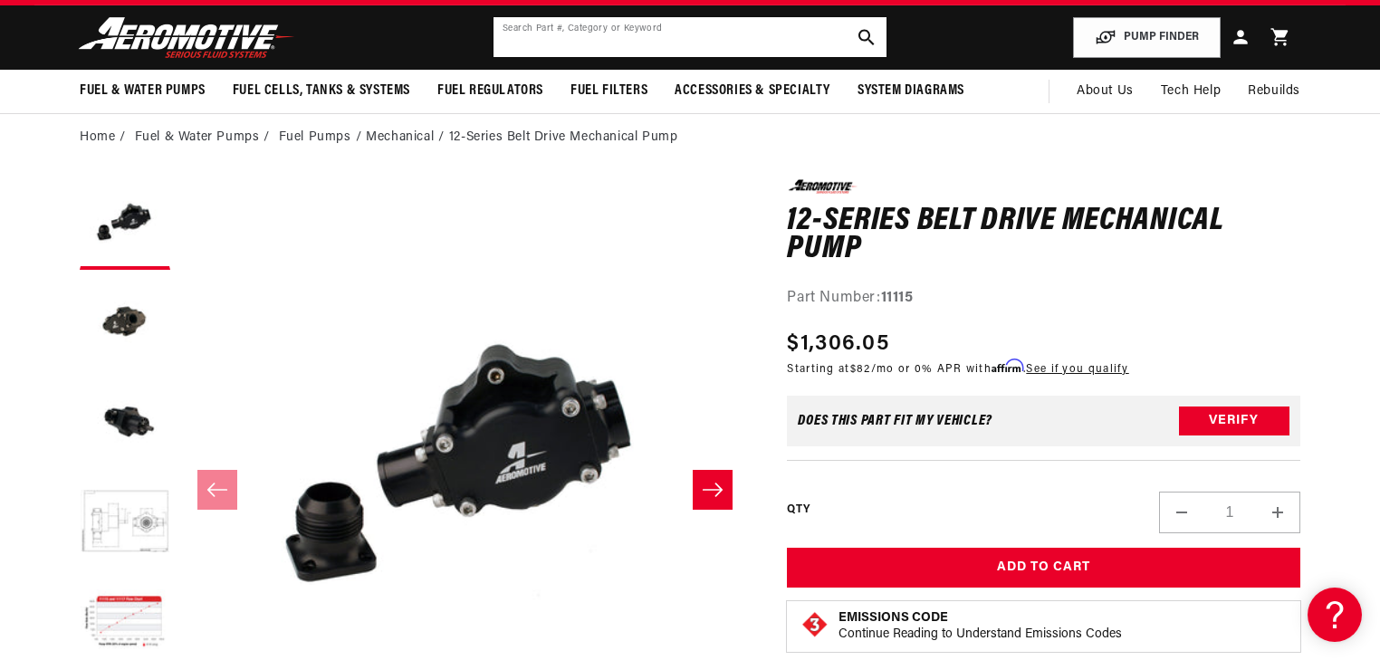
click at [579, 43] on input "text" at bounding box center [689, 37] width 393 height 40
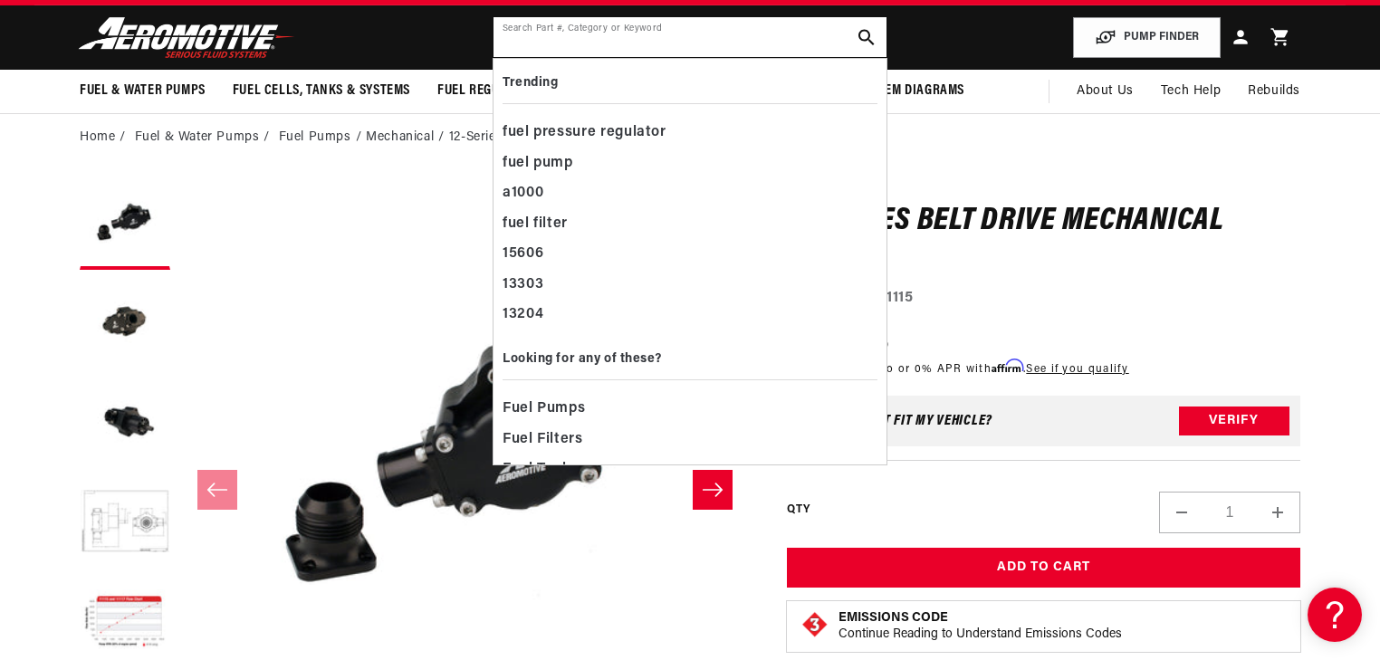
click at [654, 47] on input "text" at bounding box center [689, 37] width 393 height 40
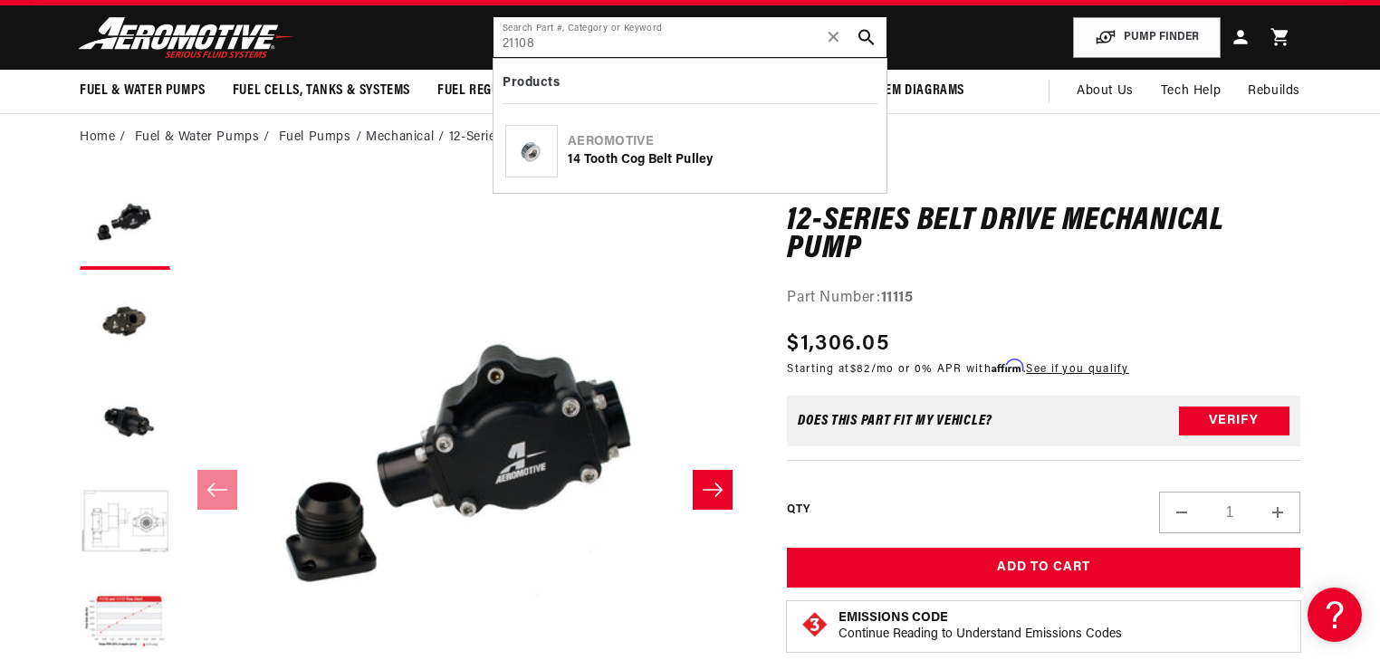
type input "21108"
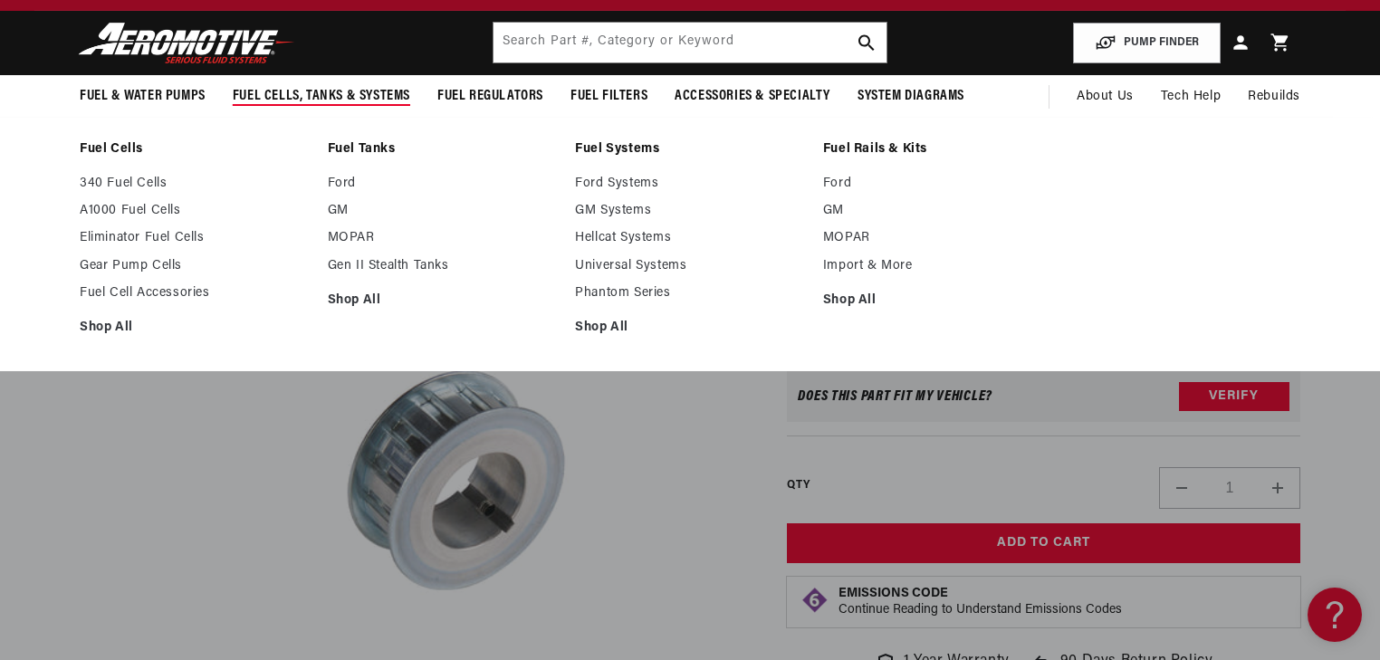
scroll to position [72, 0]
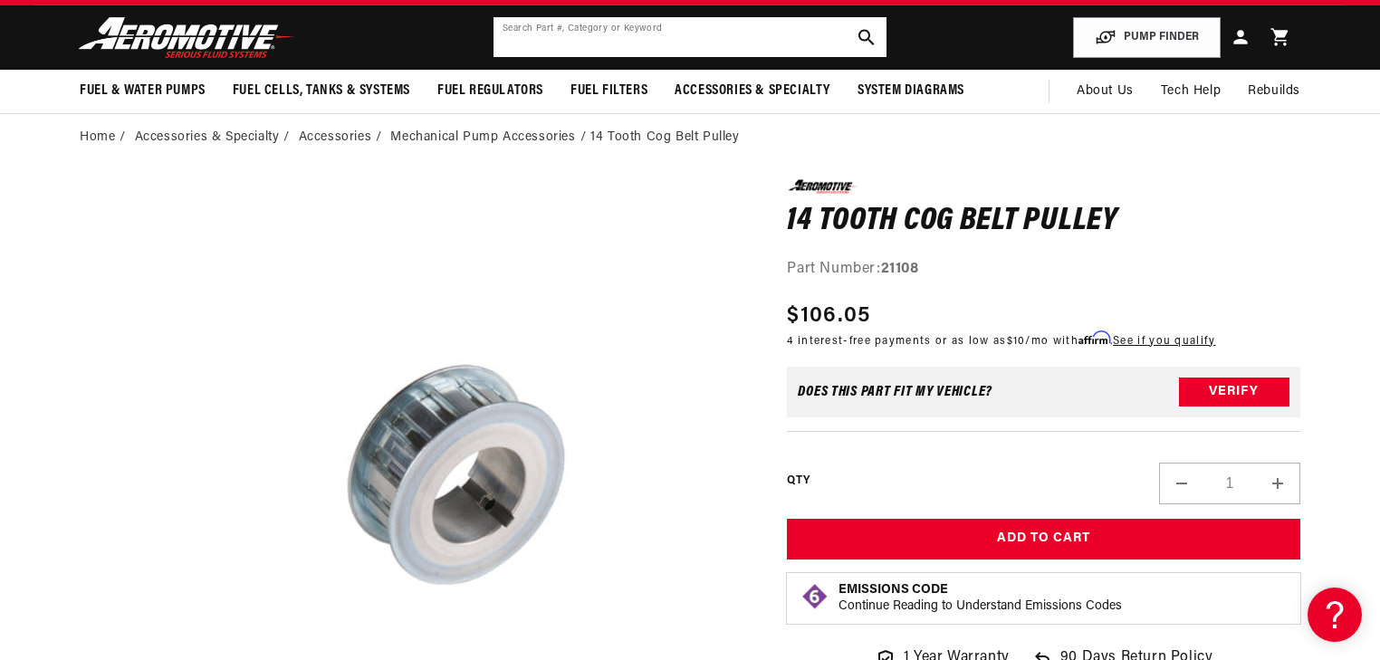
click at [621, 33] on input "text" at bounding box center [689, 37] width 393 height 40
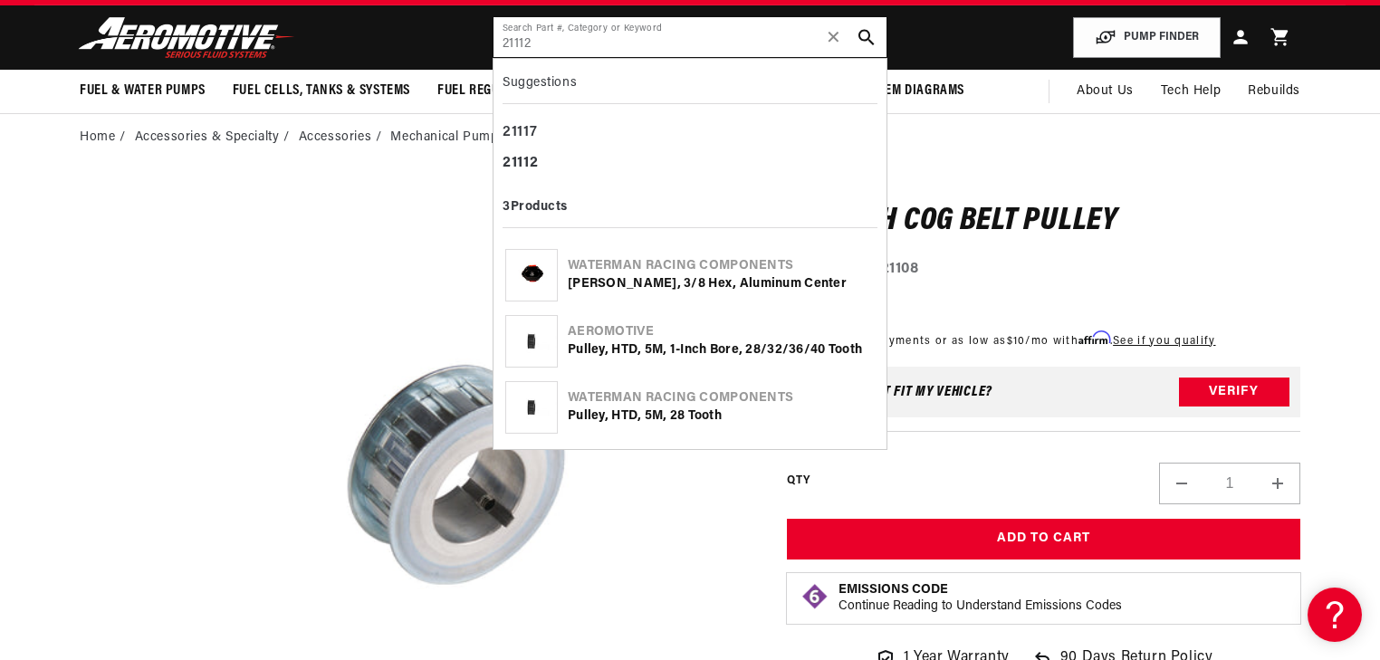
type input "21112"
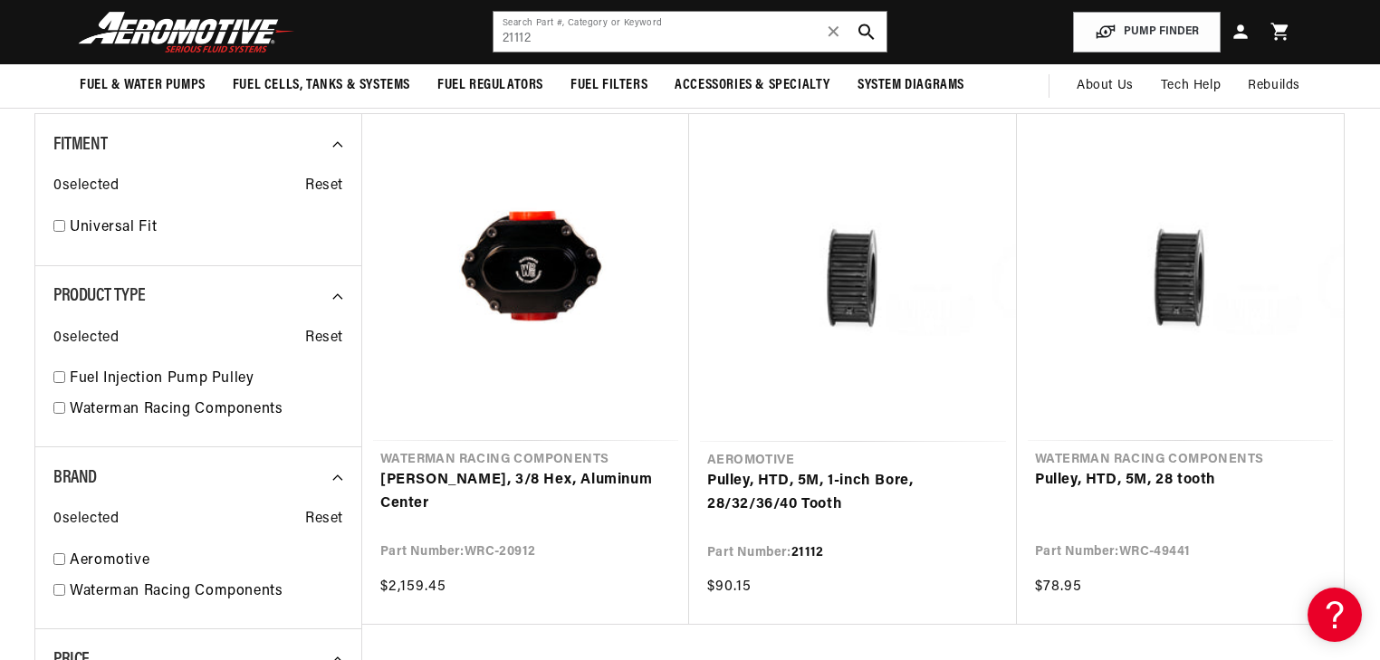
scroll to position [0, 1148]
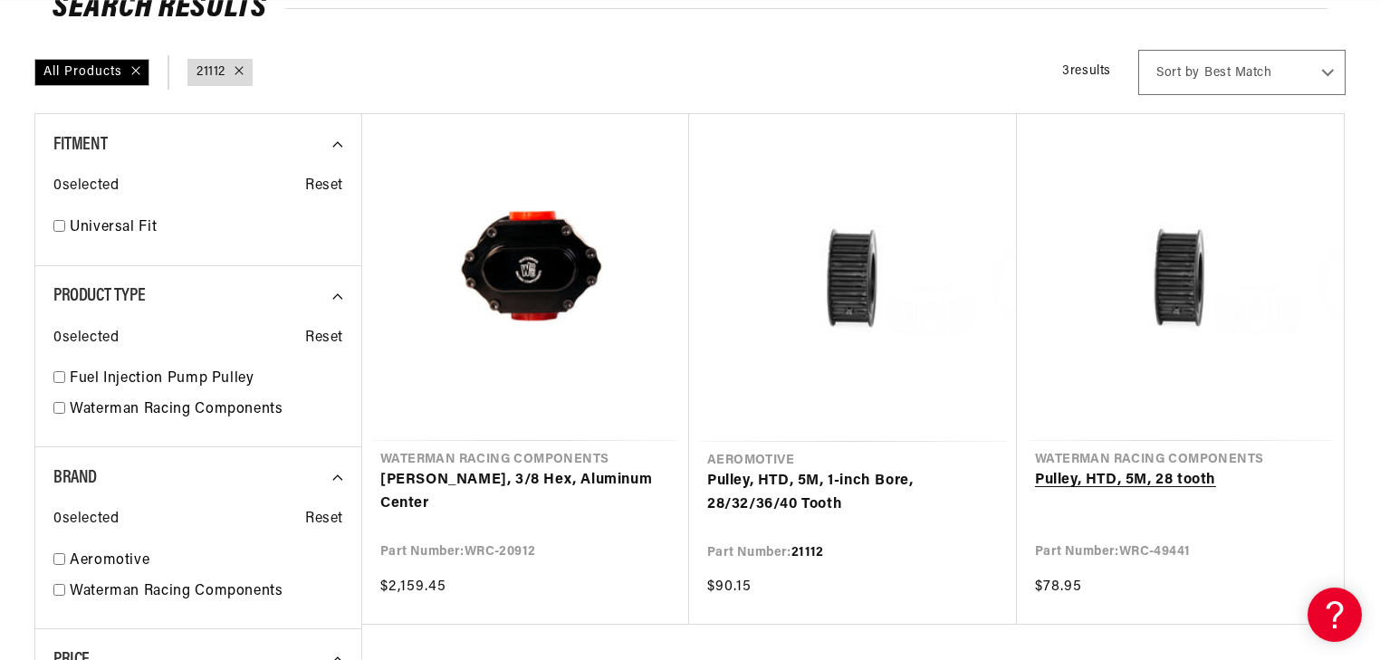
click at [1192, 469] on link "Pulley, HTD, 5M, 28 tooth" at bounding box center [1180, 481] width 291 height 24
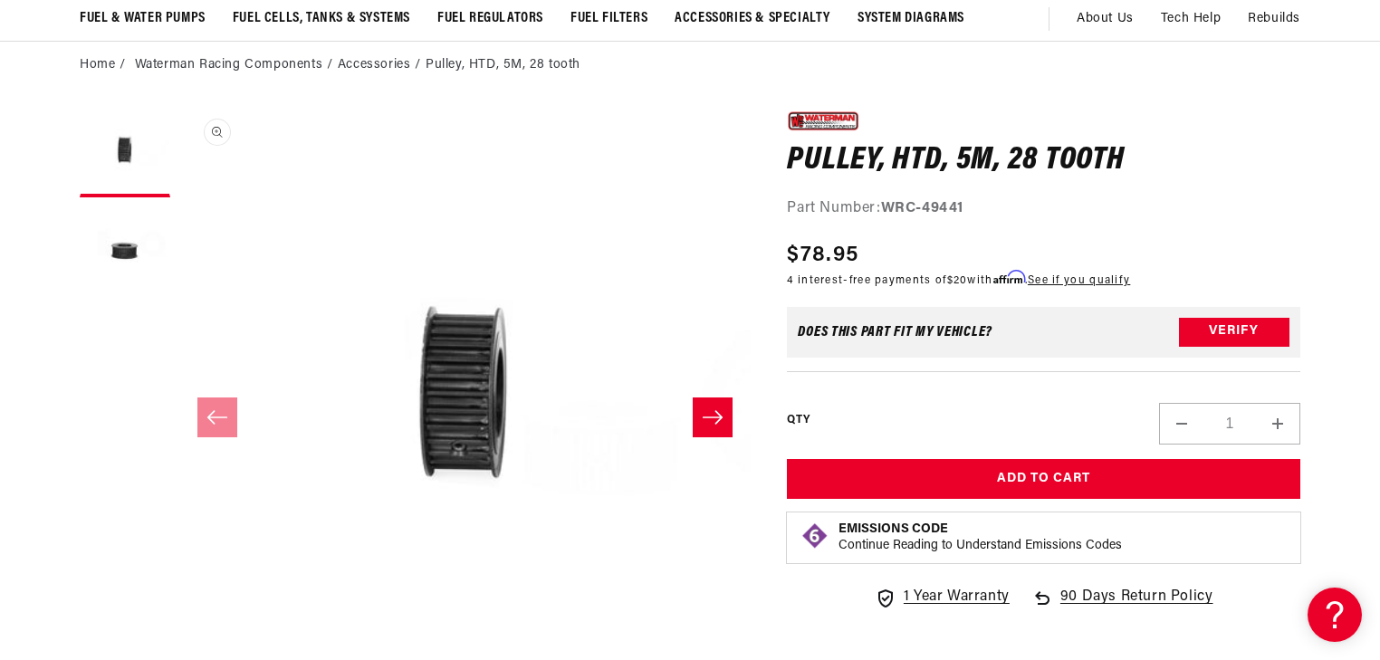
scroll to position [0, 2296]
click at [714, 419] on icon "Slide right" at bounding box center [713, 417] width 22 height 18
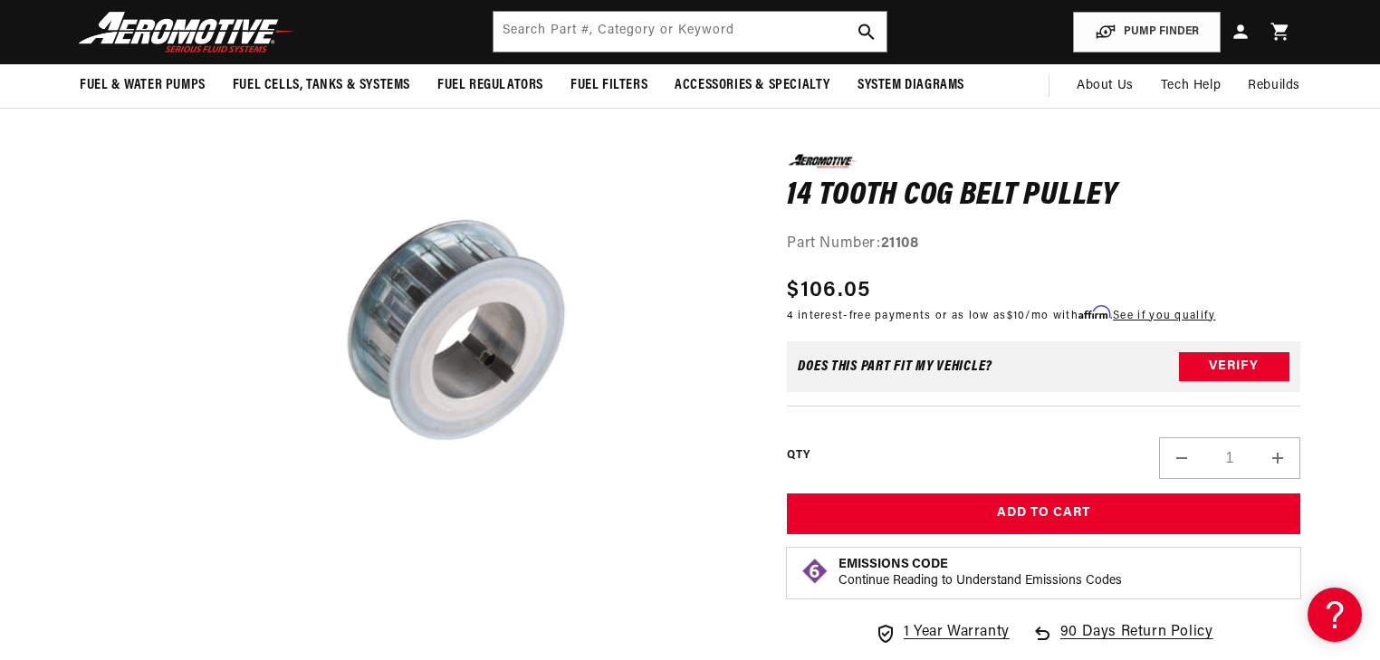
scroll to position [0, 2296]
click at [540, 33] on input "text" at bounding box center [689, 32] width 393 height 40
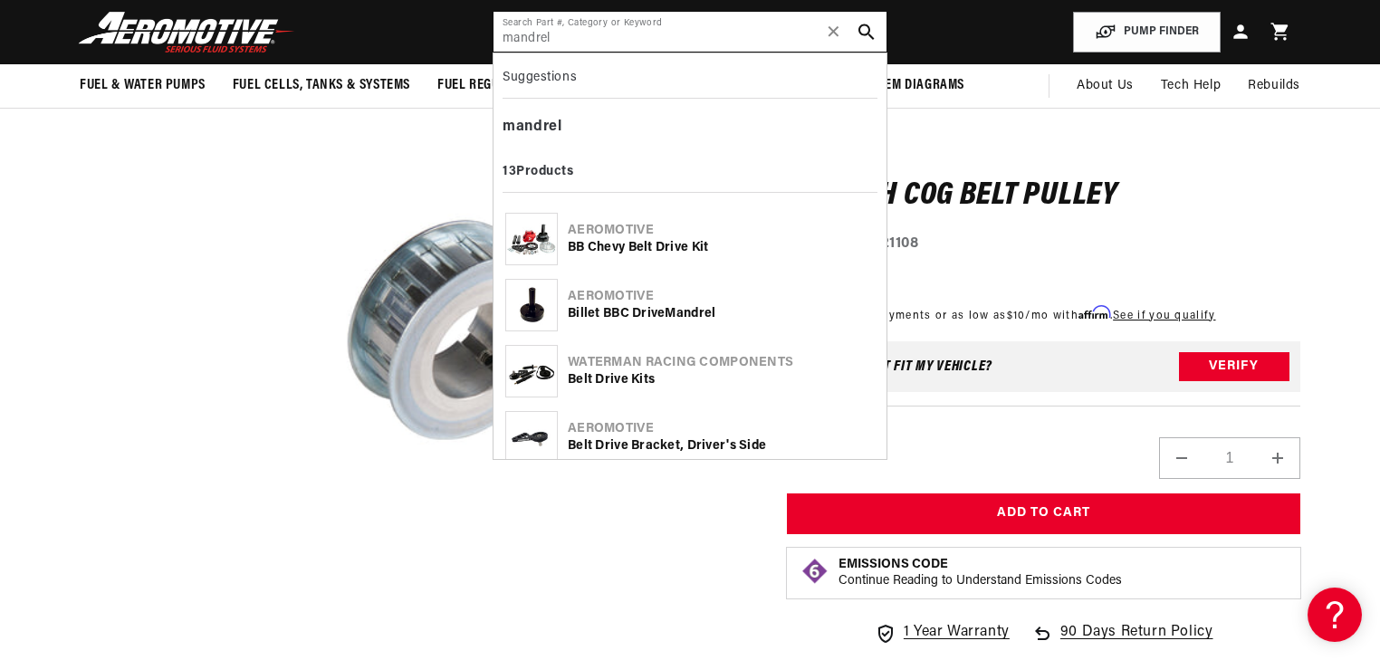
scroll to position [0, 3444]
type input "mandrel"
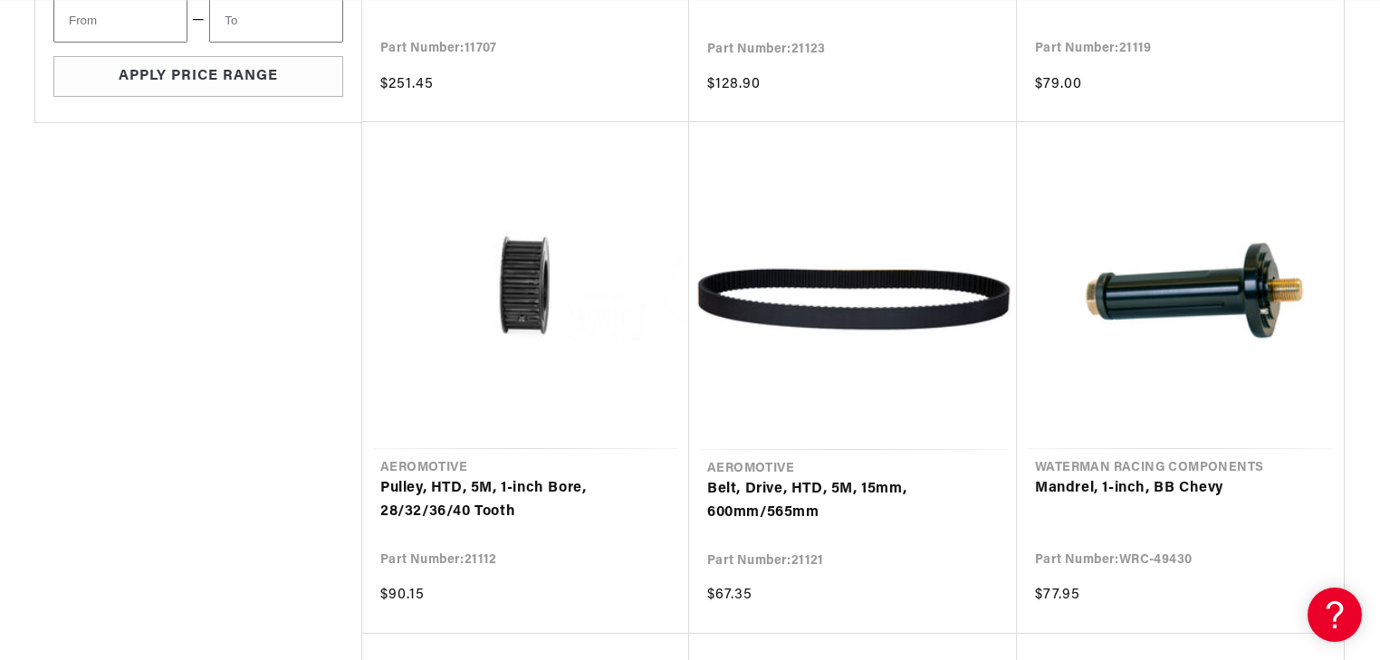
scroll to position [0, 3444]
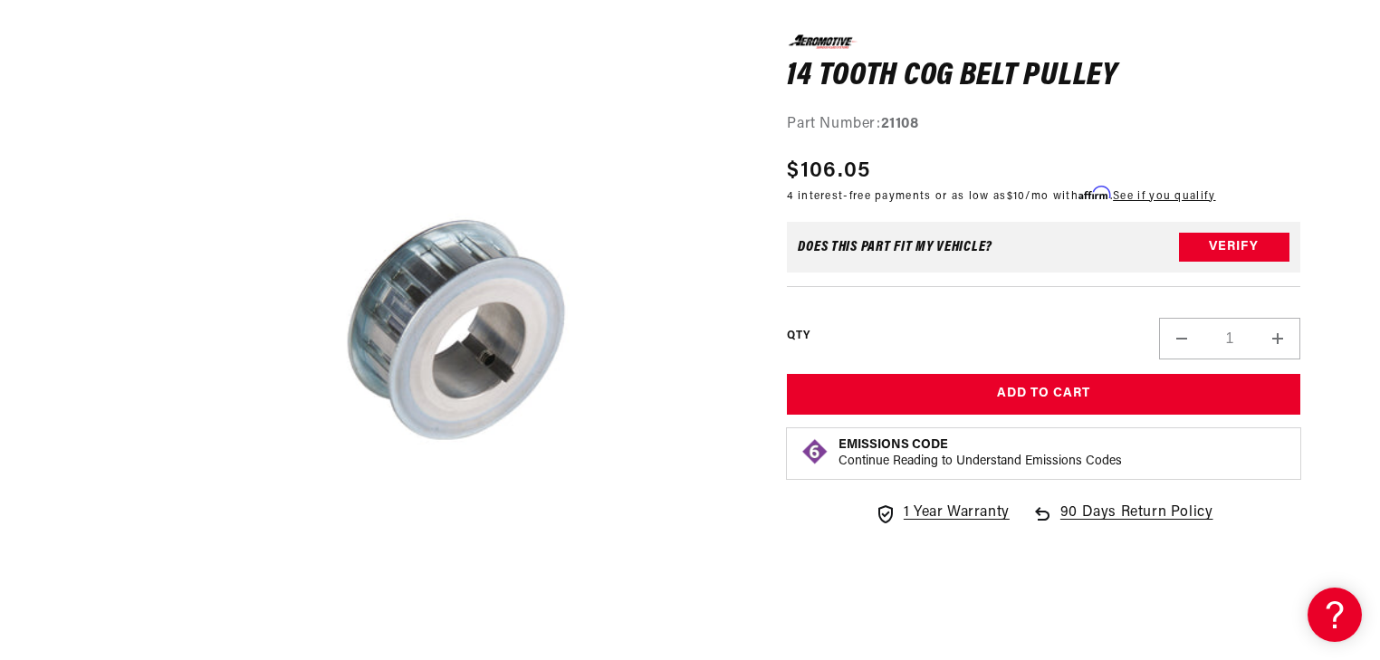
scroll to position [0, 2427]
